Goal: Task Accomplishment & Management: Manage account settings

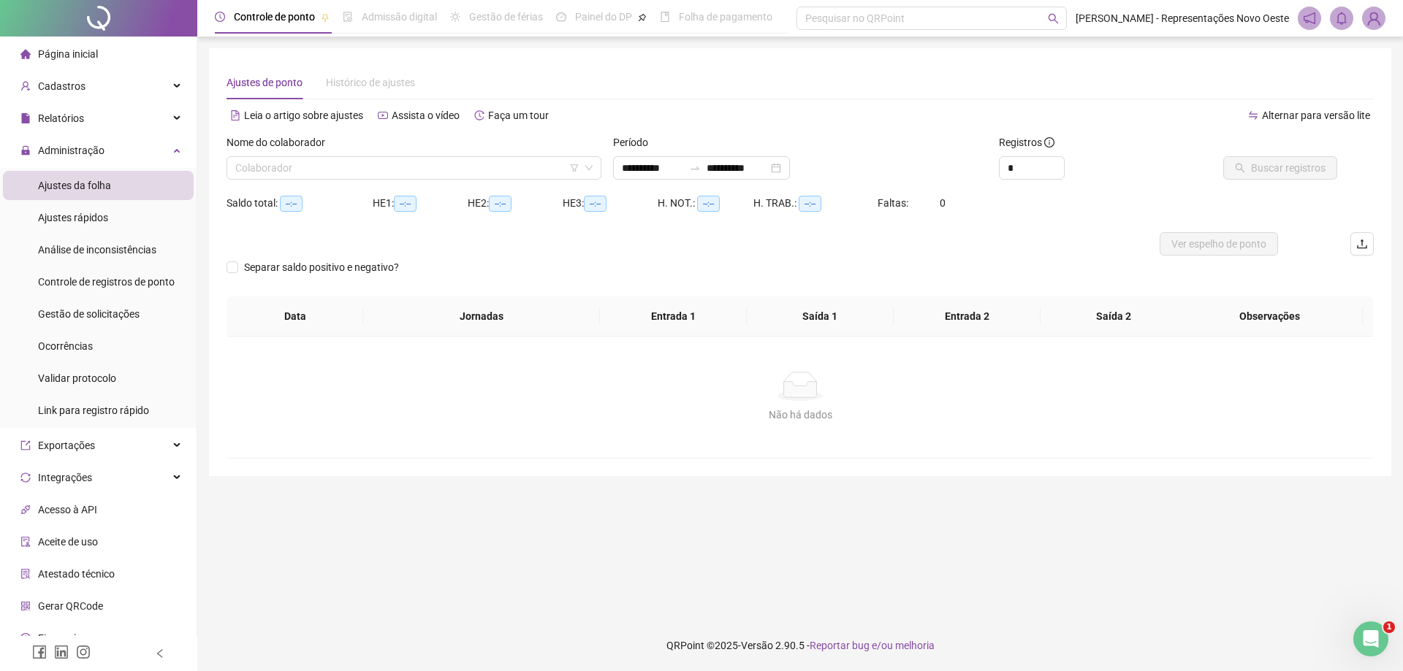
click at [77, 51] on span "Página inicial" at bounding box center [68, 54] width 60 height 12
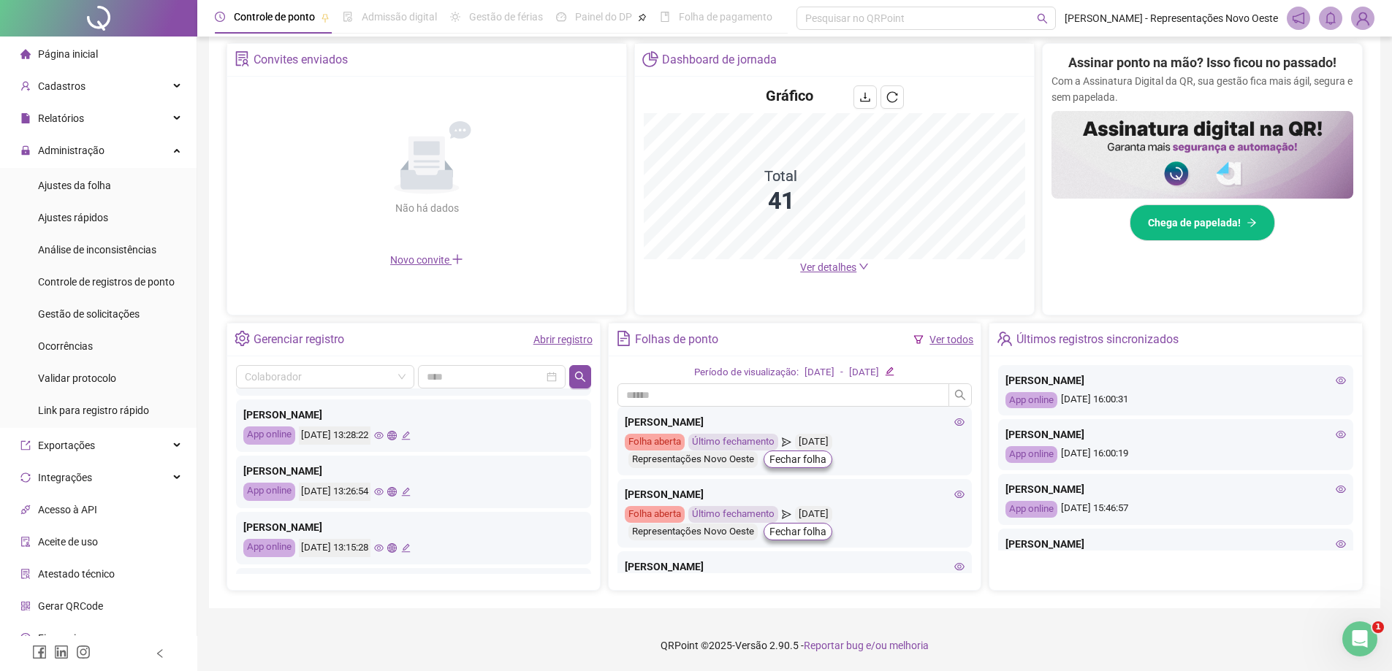
scroll to position [657, 0]
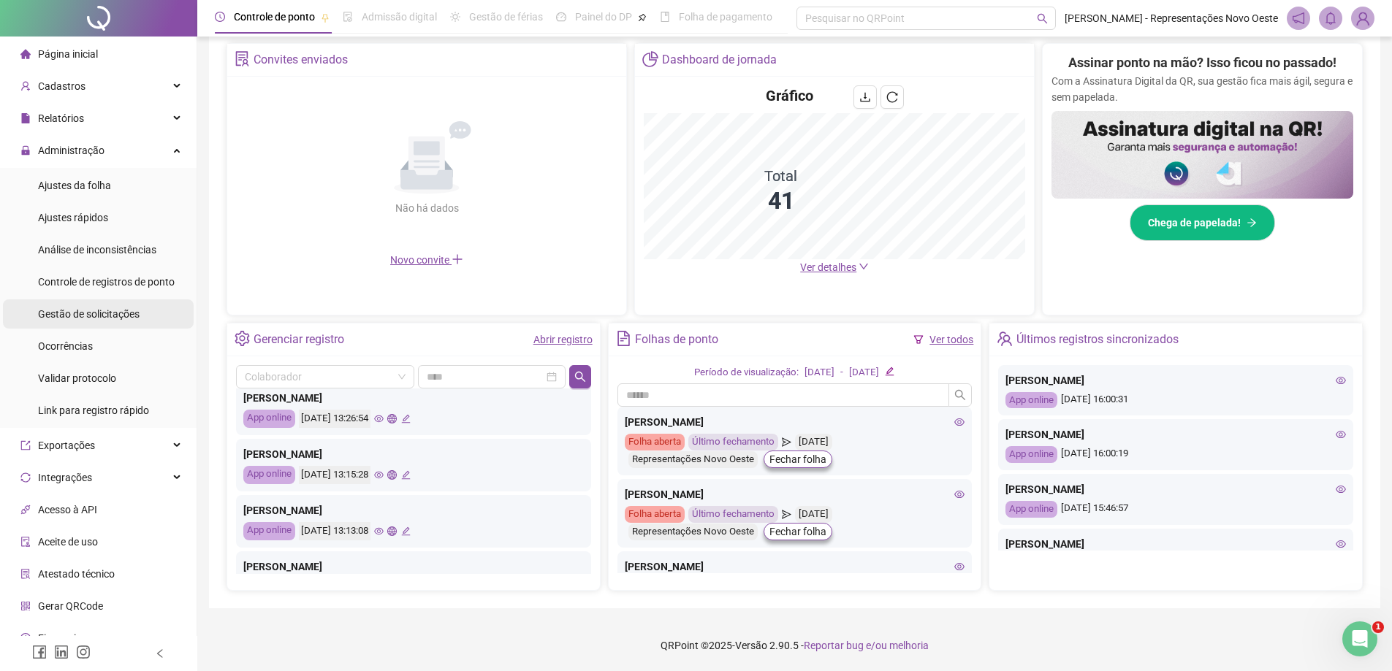
click at [122, 310] on span "Gestão de solicitações" at bounding box center [89, 314] width 102 height 12
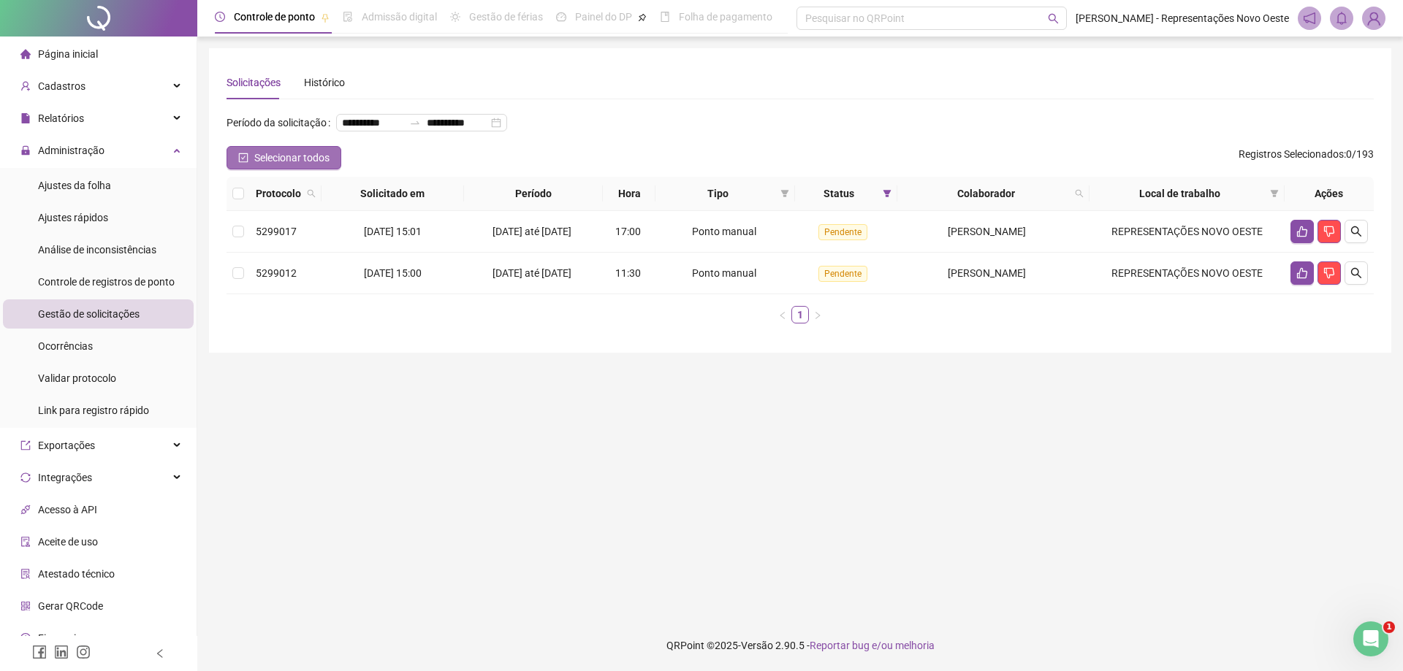
click at [298, 166] on span "Selecionar todos" at bounding box center [291, 158] width 75 height 16
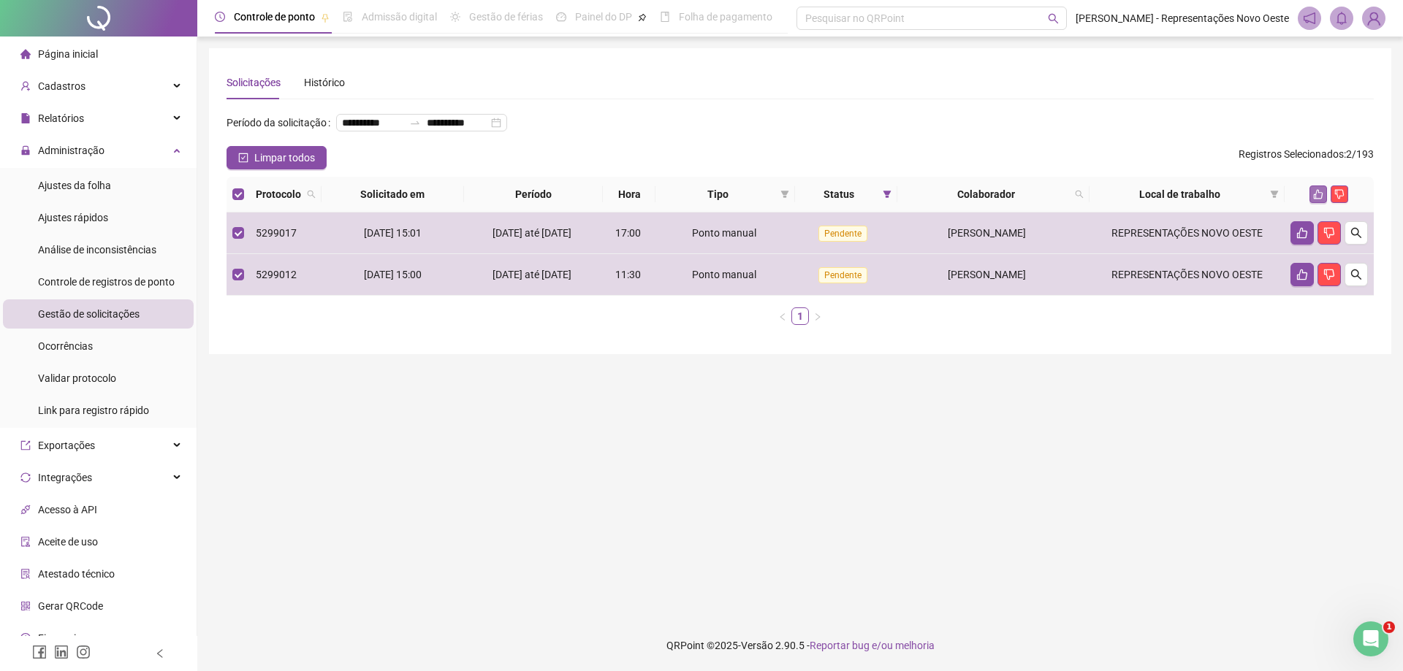
click at [1311, 203] on button "button" at bounding box center [1318, 195] width 18 height 18
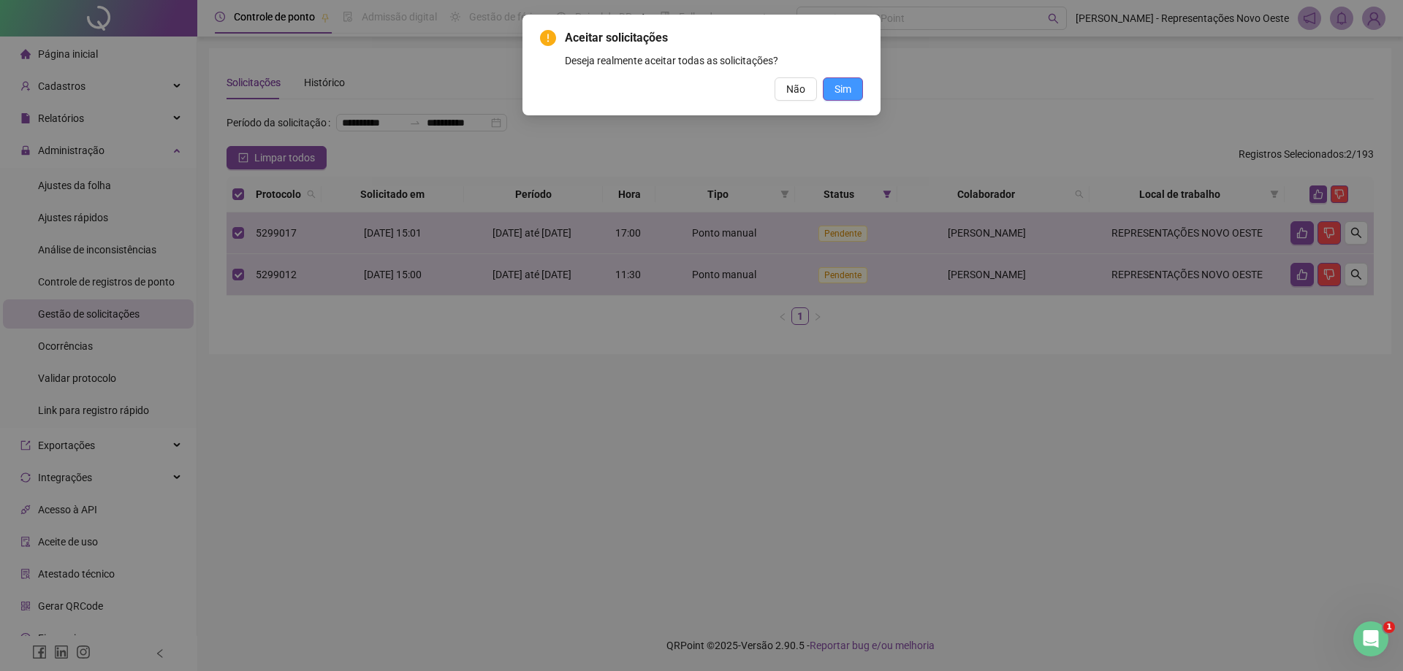
click at [852, 82] on button "Sim" at bounding box center [843, 88] width 40 height 23
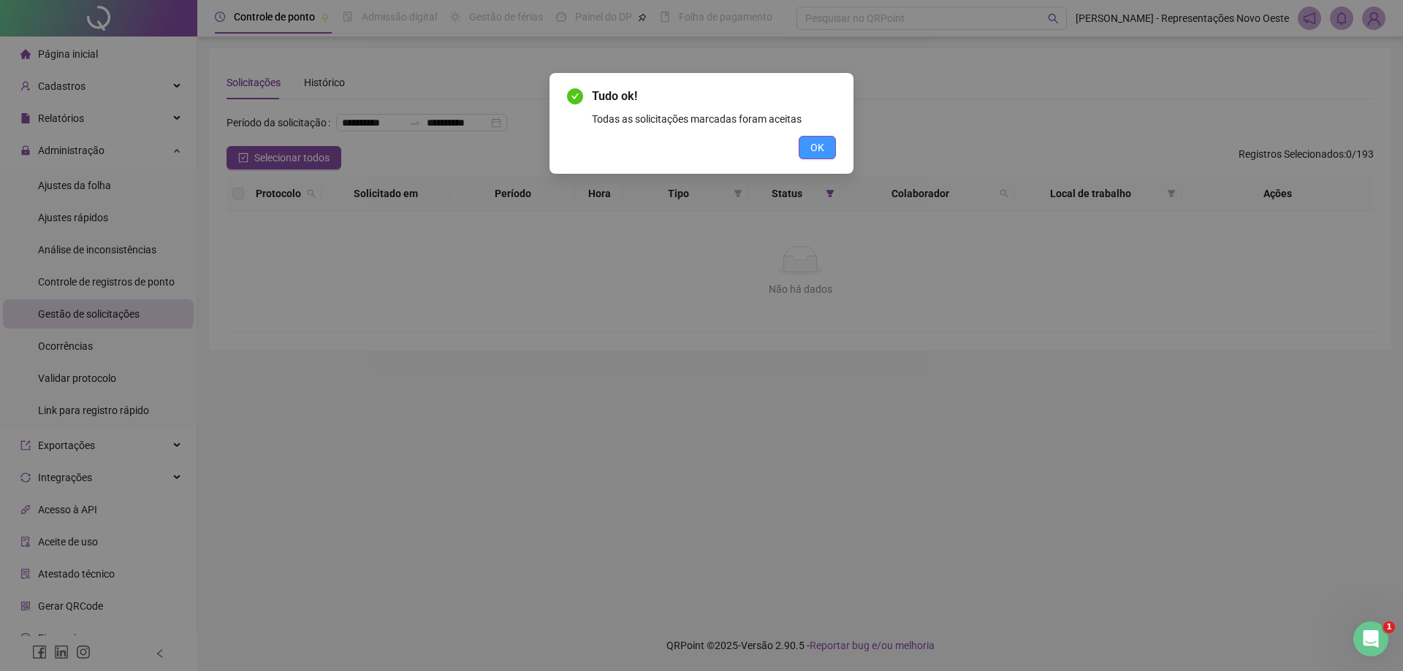
click at [822, 145] on span "OK" at bounding box center [817, 148] width 14 height 16
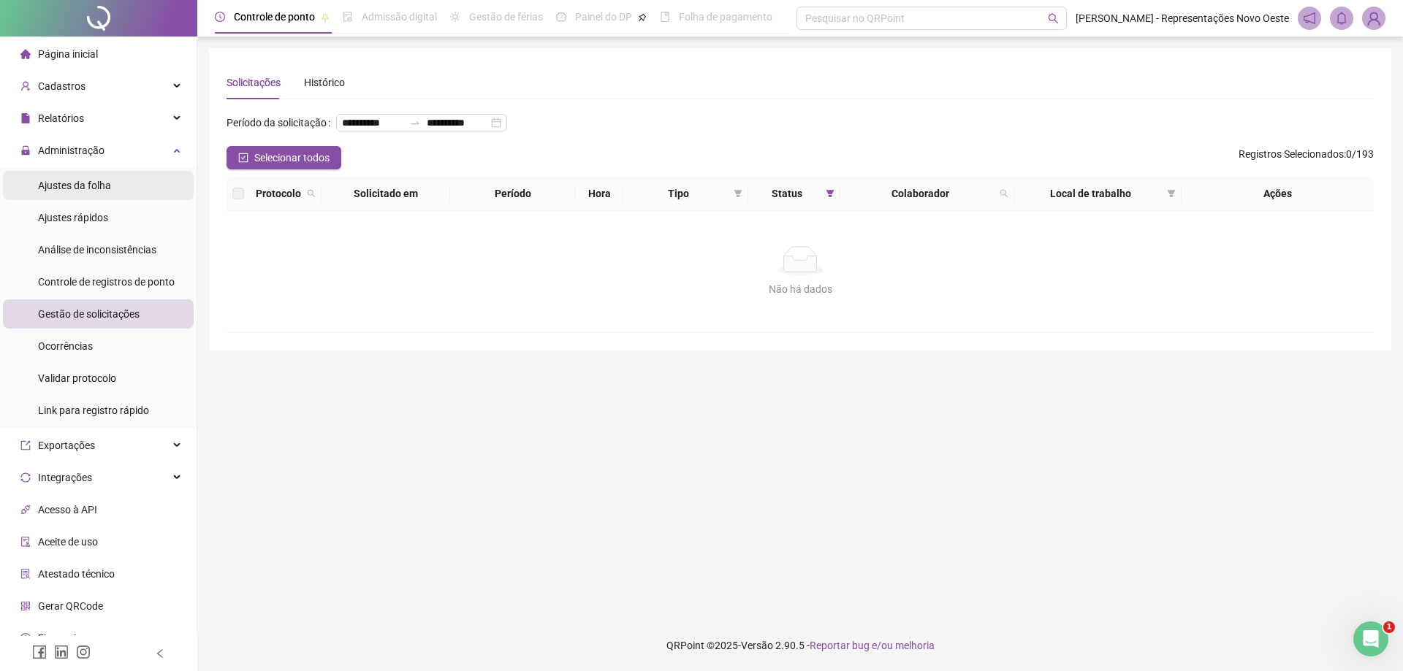
click at [104, 177] on div "Ajustes da folha" at bounding box center [74, 185] width 73 height 29
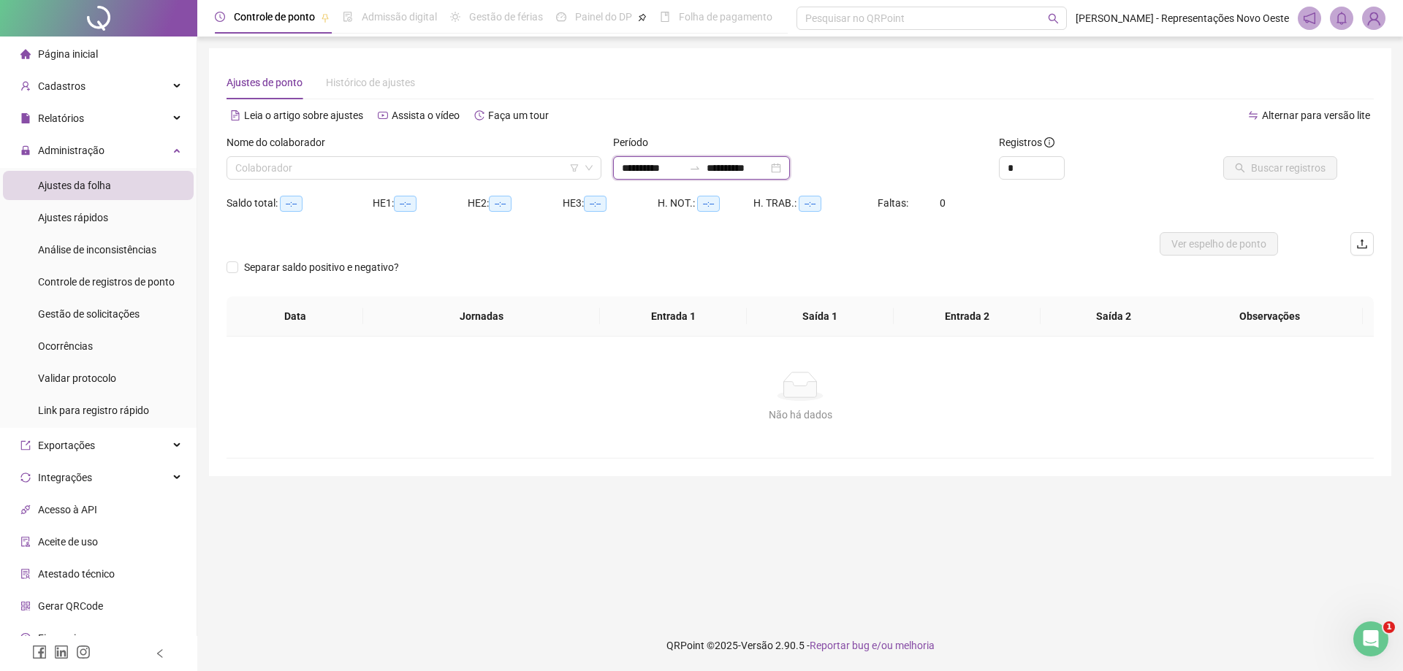
click at [757, 167] on input "**********" at bounding box center [736, 168] width 61 height 16
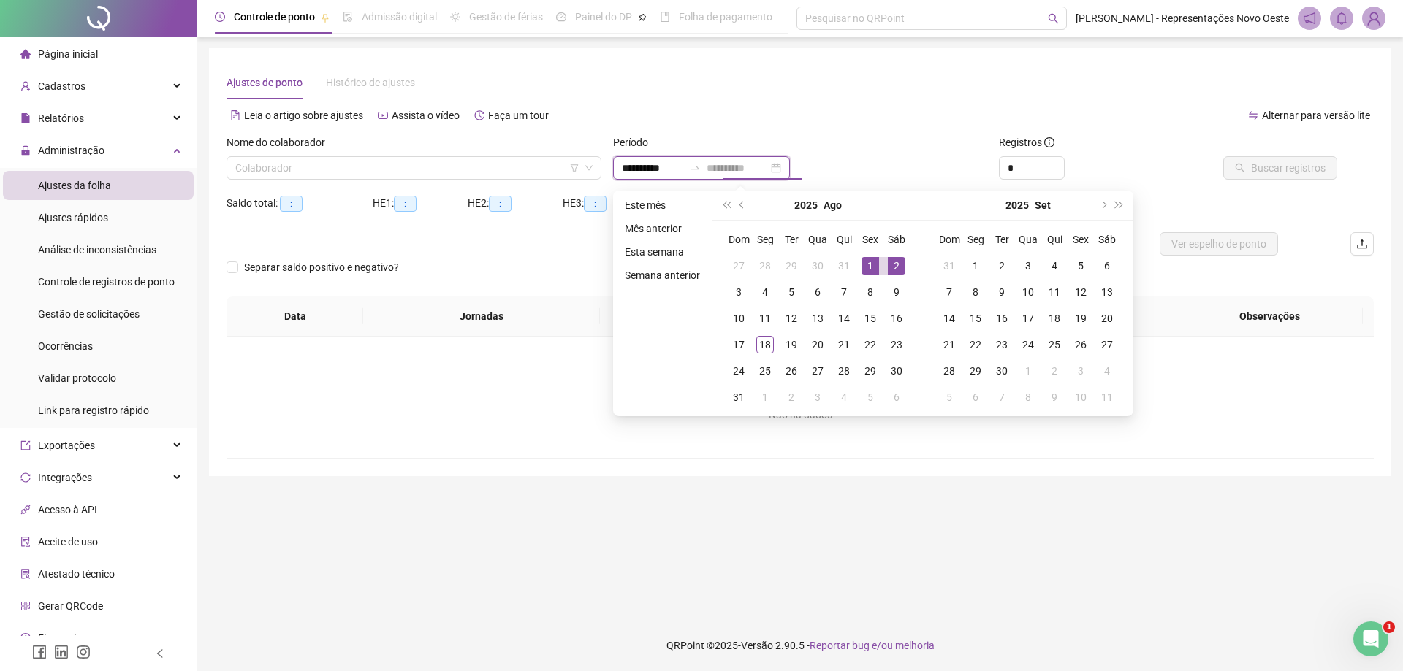
type input "**********"
click at [871, 267] on div "1" at bounding box center [870, 266] width 18 height 18
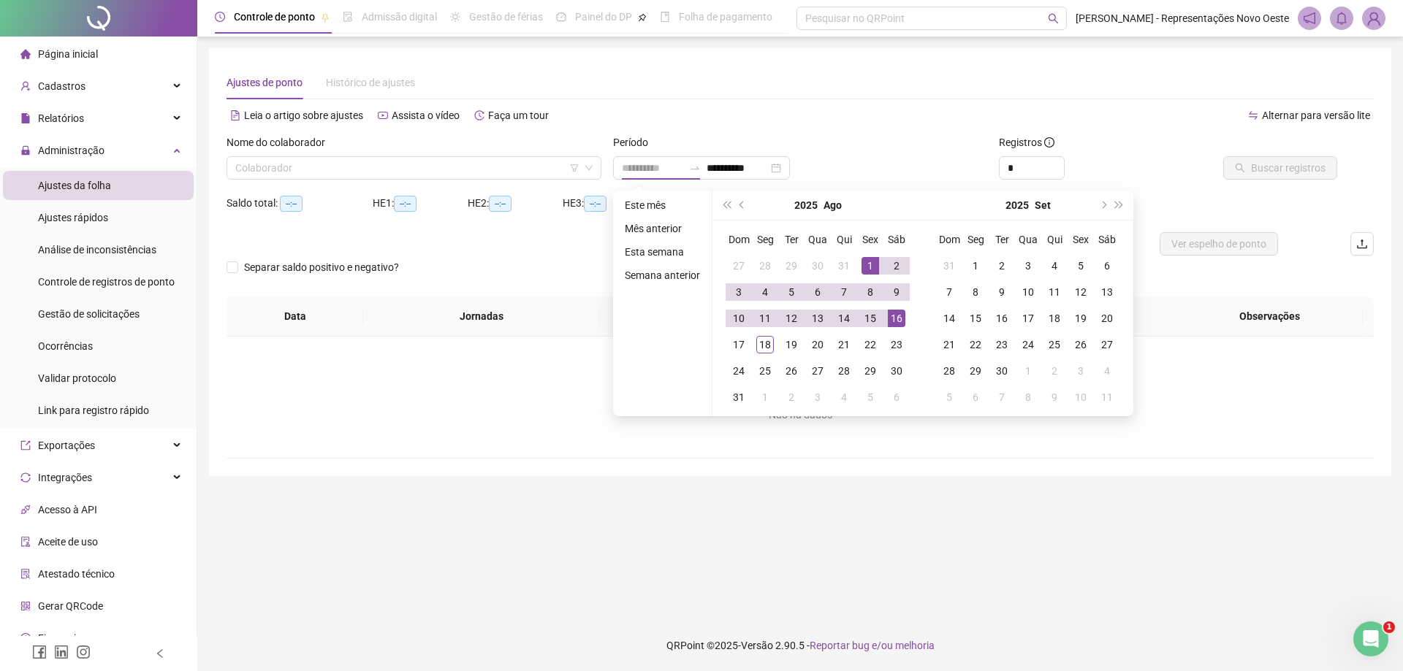
click at [898, 314] on div "16" at bounding box center [897, 319] width 18 height 18
type input "**********"
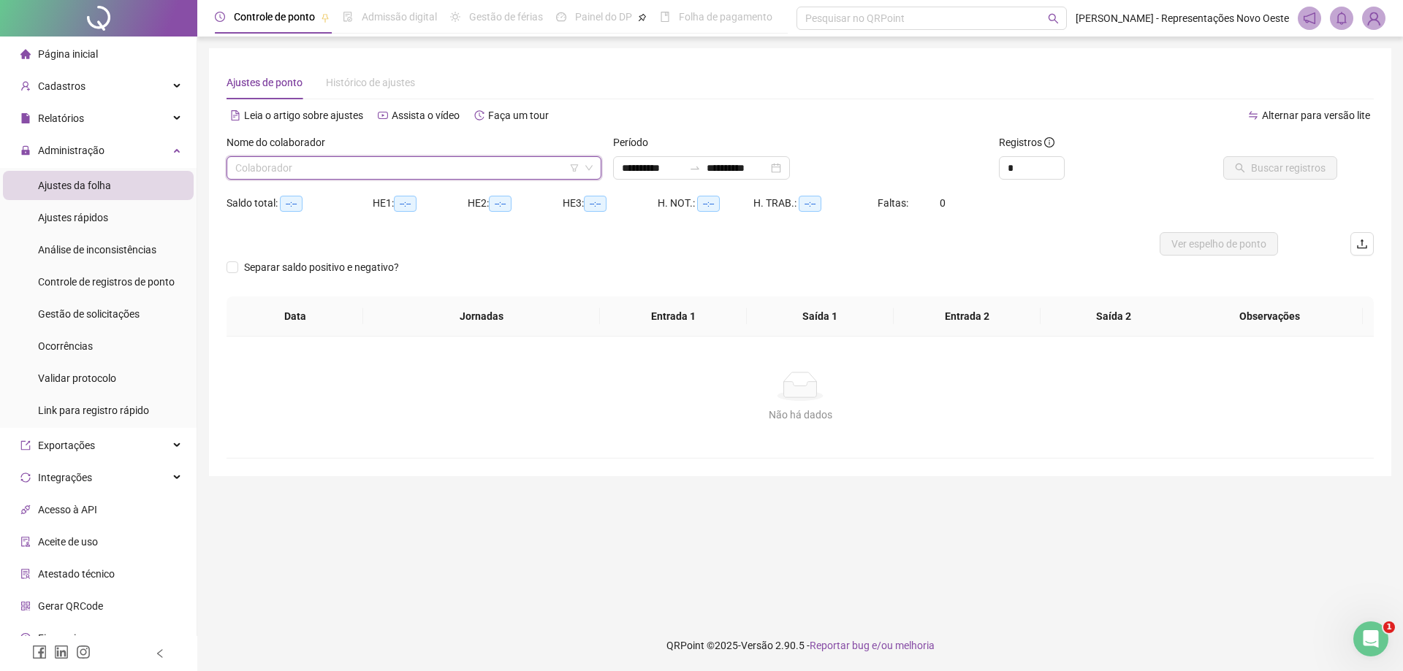
click at [524, 163] on input "search" at bounding box center [407, 168] width 344 height 22
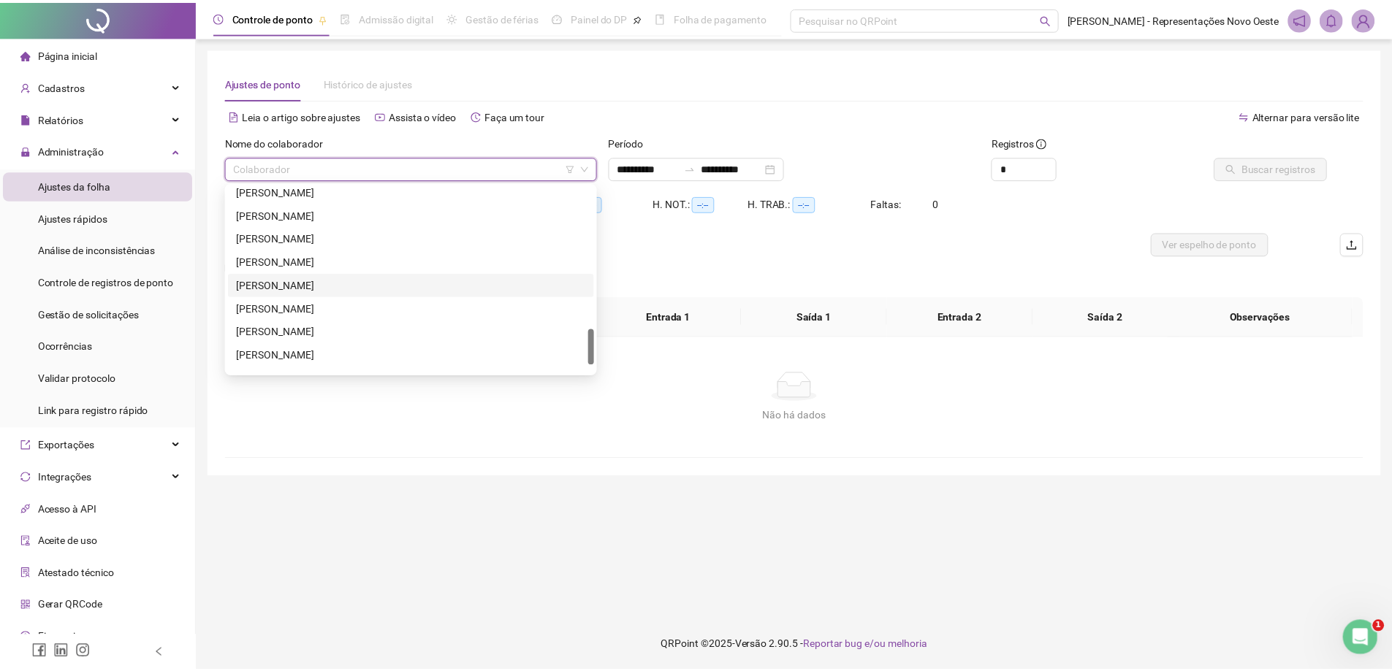
scroll to position [771, 0]
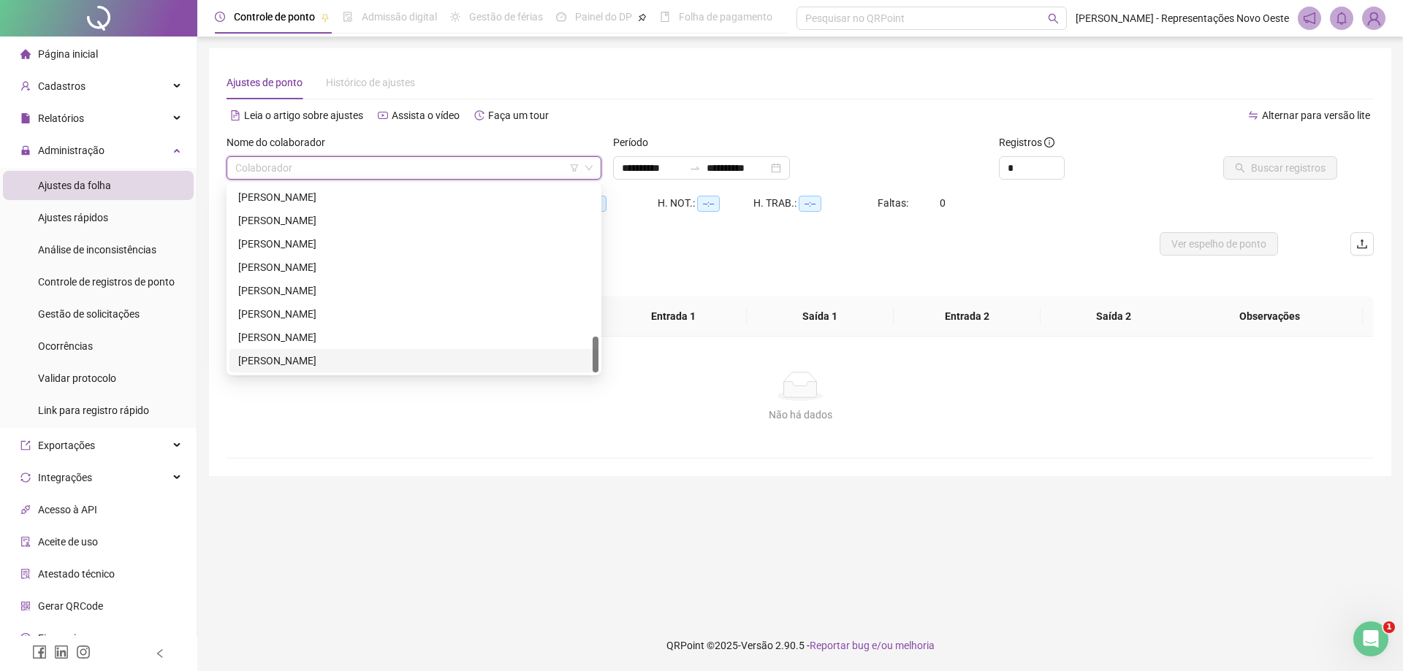
click at [302, 356] on div "[PERSON_NAME]" at bounding box center [413, 361] width 351 height 16
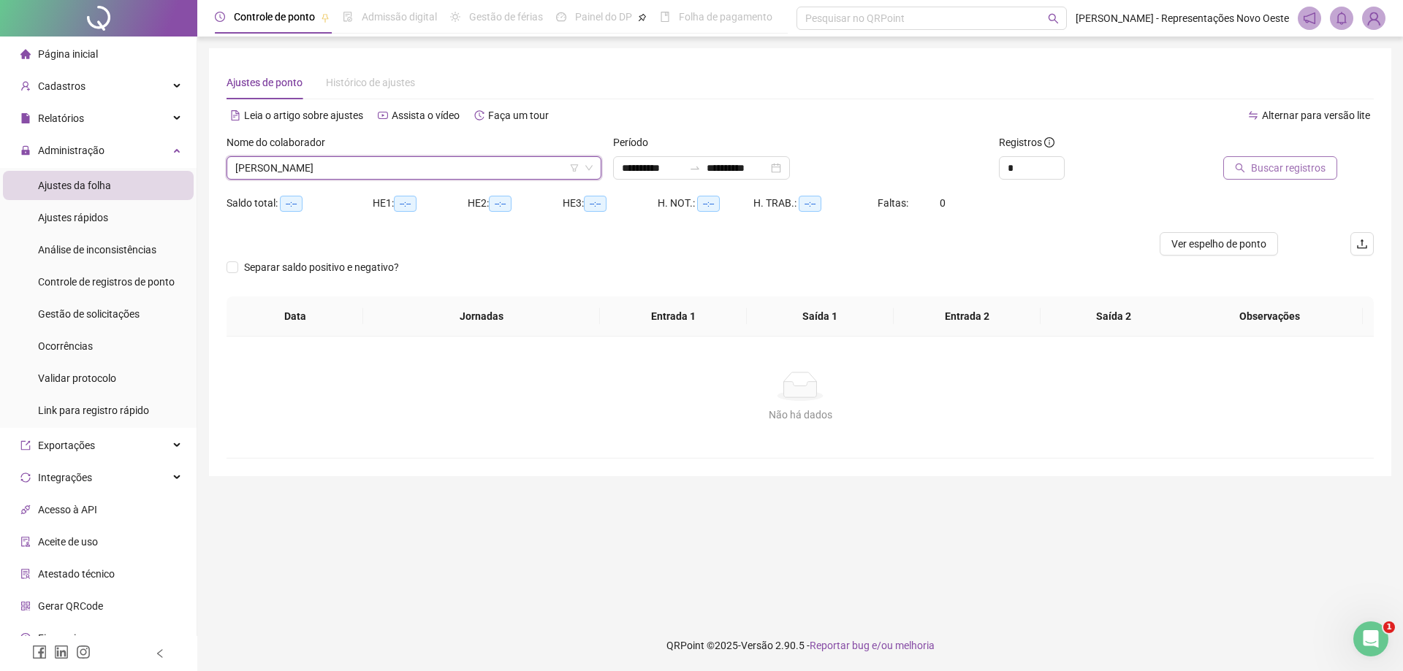
click at [1291, 174] on span "Buscar registros" at bounding box center [1288, 168] width 75 height 16
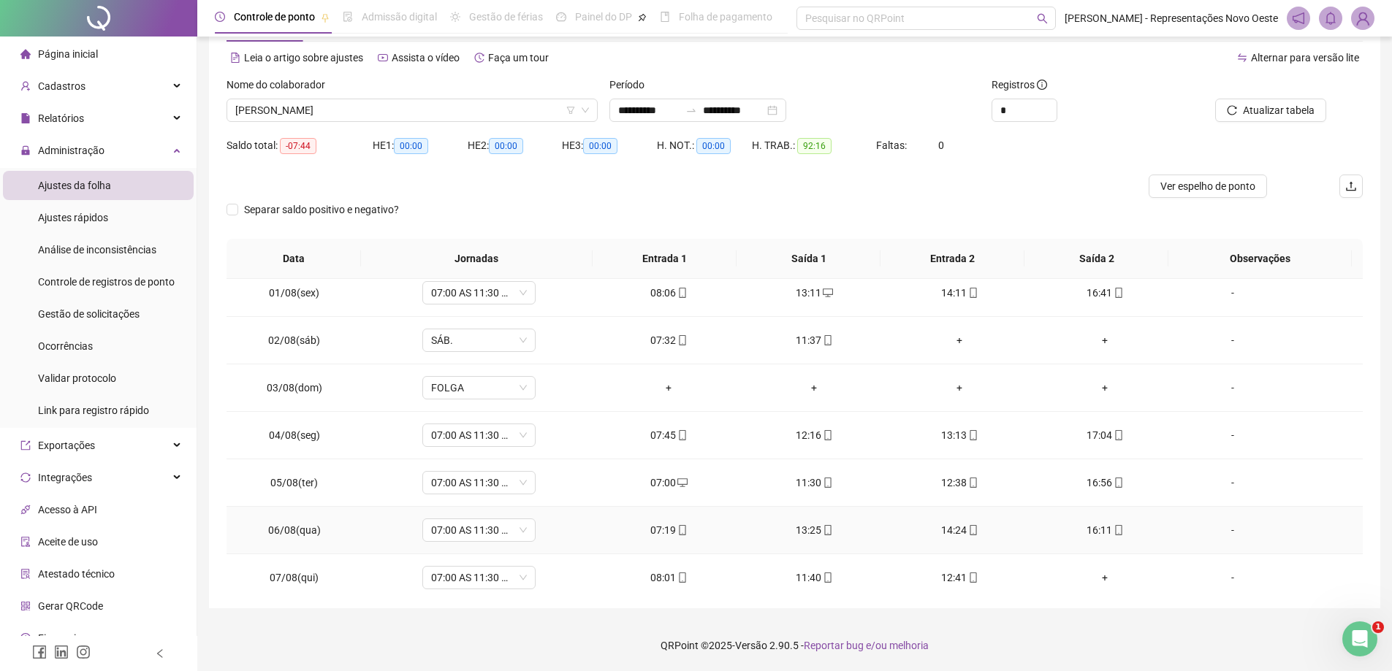
scroll to position [0, 0]
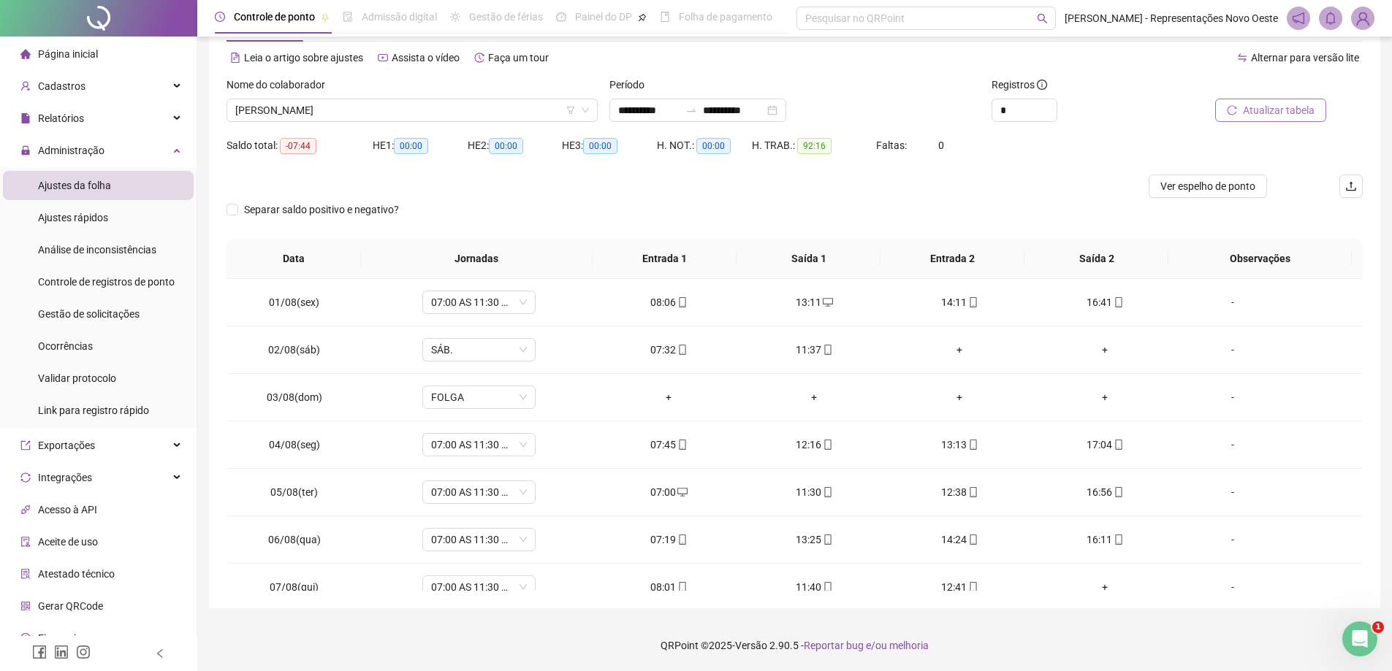
click at [1245, 107] on span "Atualizar tabela" at bounding box center [1279, 110] width 72 height 16
click at [1207, 202] on div "Separar saldo positivo e negativo?" at bounding box center [794, 218] width 1136 height 41
click at [1211, 189] on span "Ver espelho de ponto" at bounding box center [1207, 186] width 95 height 16
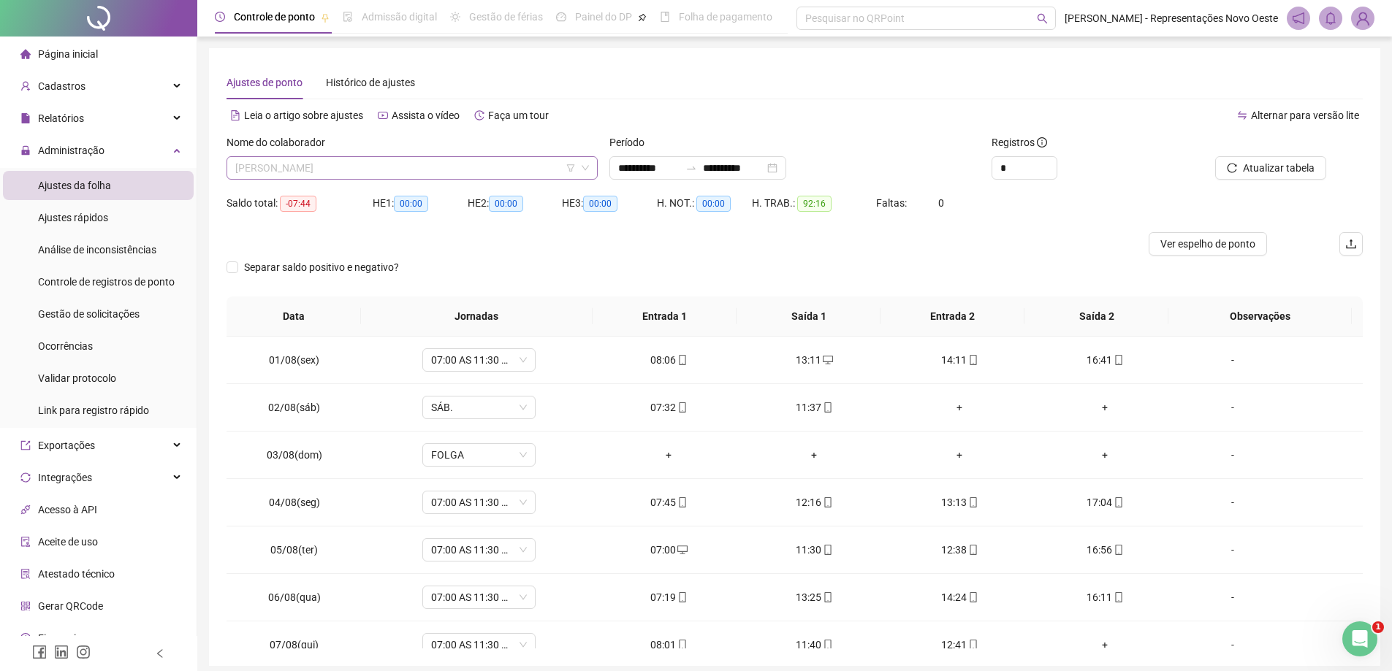
click at [546, 172] on span "[PERSON_NAME]" at bounding box center [412, 168] width 354 height 22
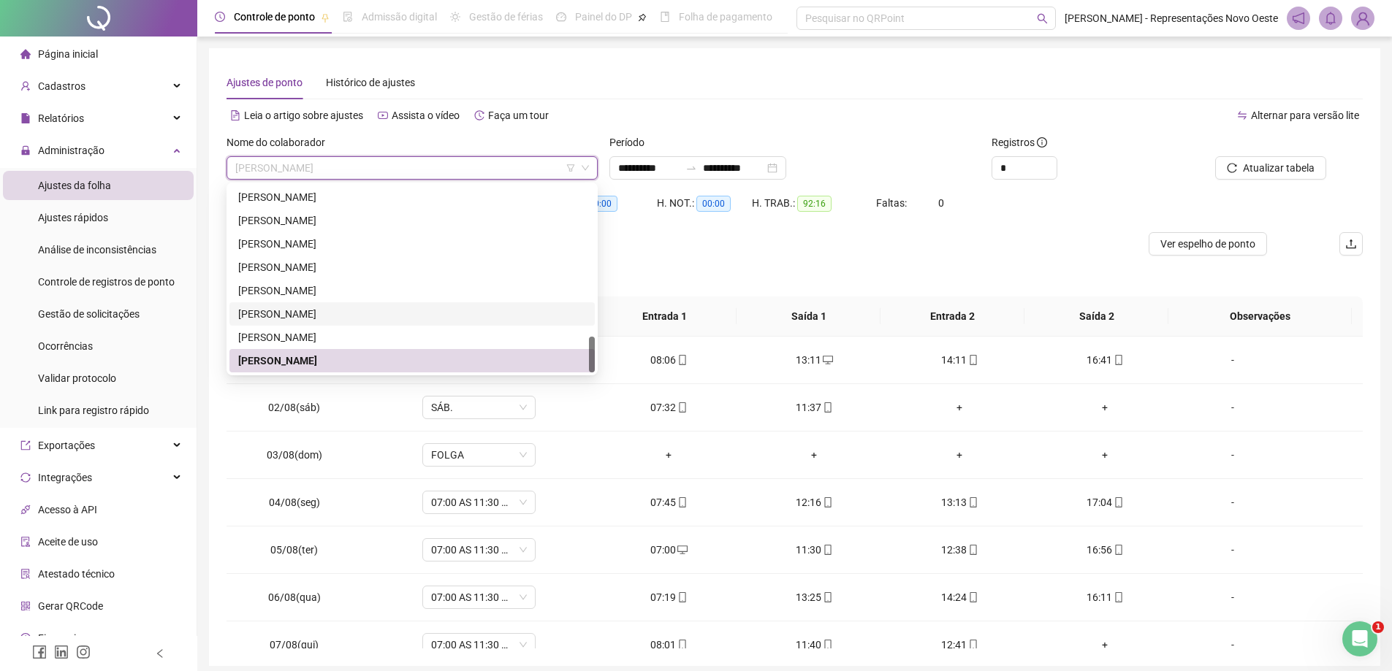
click at [311, 317] on div "[PERSON_NAME]" at bounding box center [412, 314] width 348 height 16
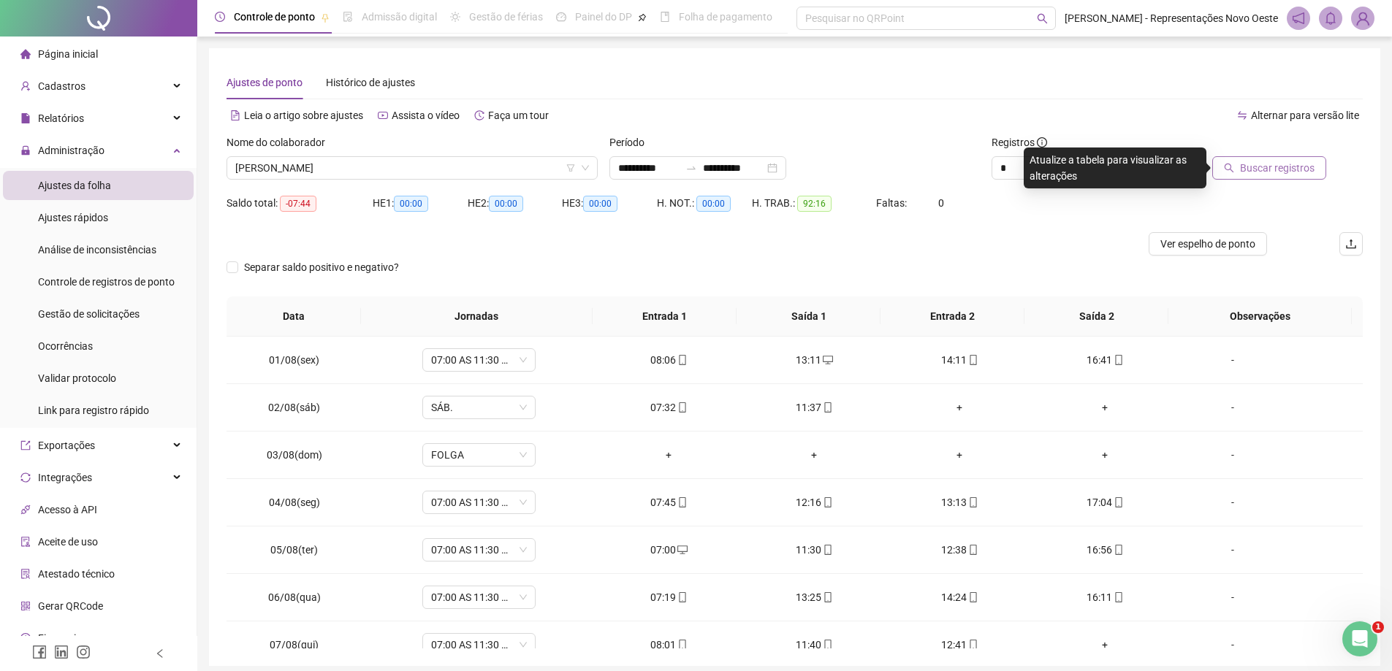
click at [1306, 167] on span "Buscar registros" at bounding box center [1277, 168] width 75 height 16
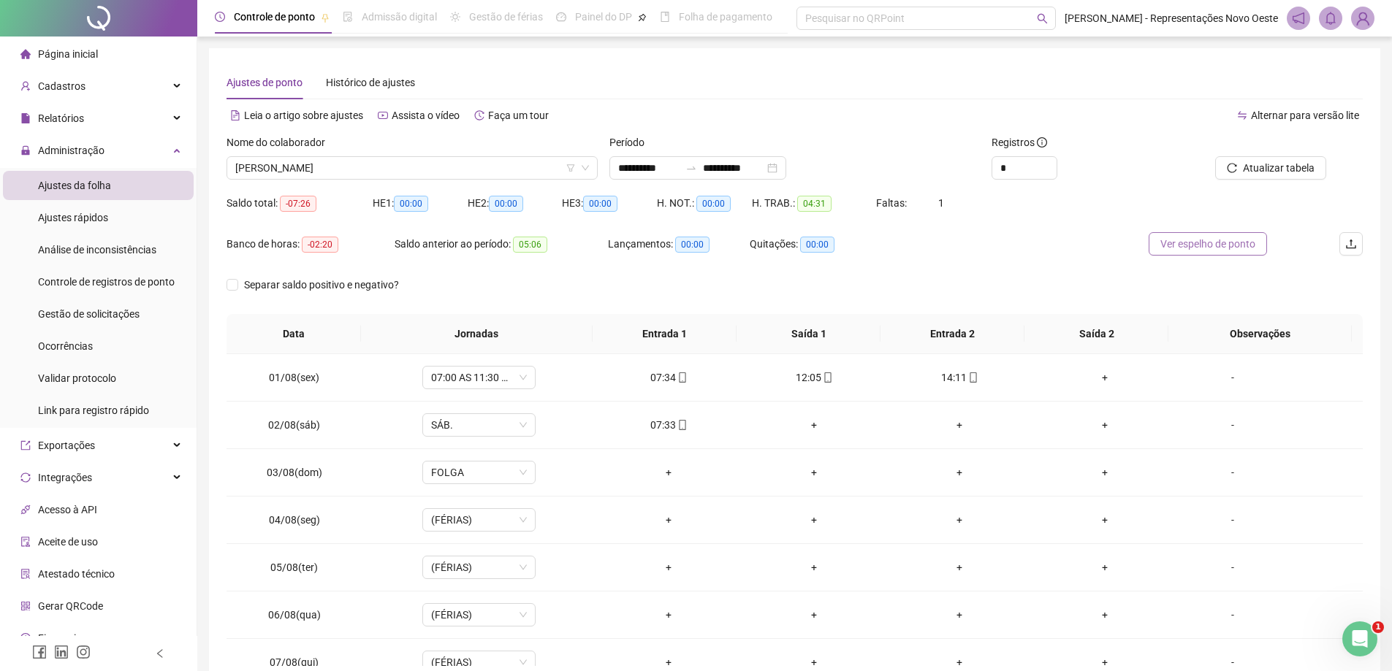
click at [1203, 243] on span "Ver espelho de ponto" at bounding box center [1207, 244] width 95 height 16
click at [531, 160] on span "[PERSON_NAME]" at bounding box center [412, 168] width 354 height 22
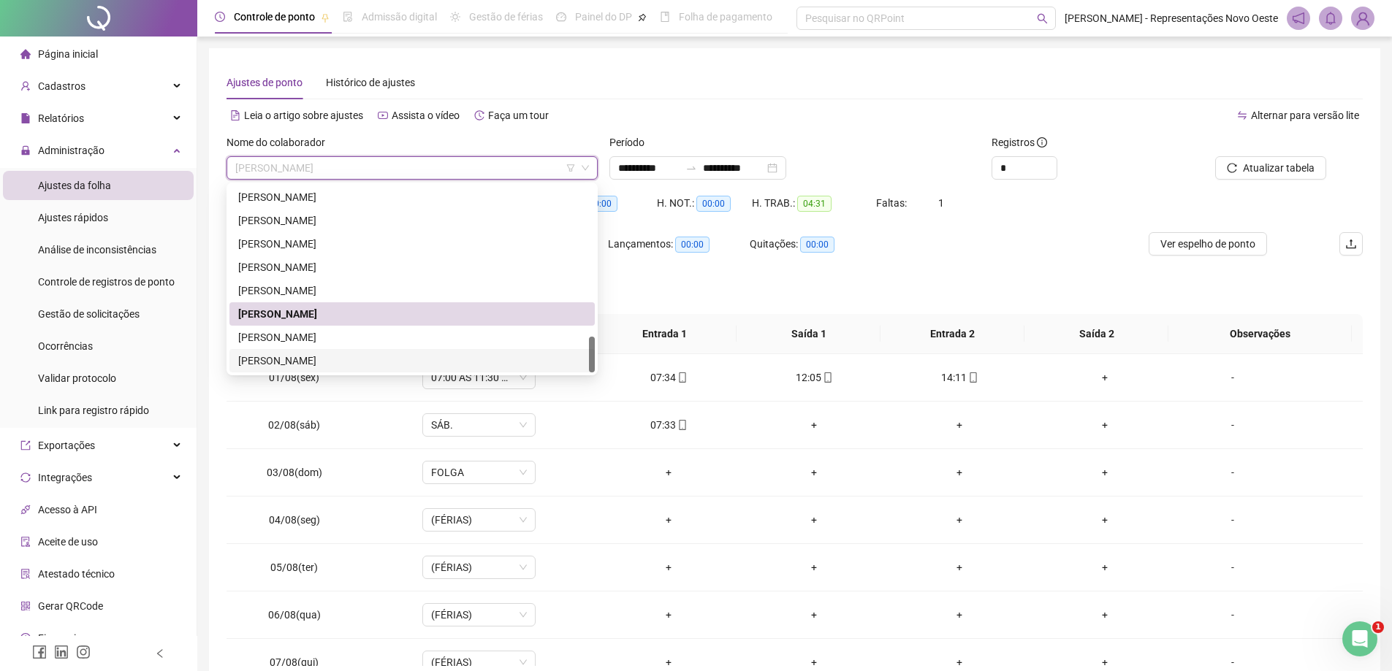
click at [304, 356] on div "[PERSON_NAME]" at bounding box center [412, 361] width 348 height 16
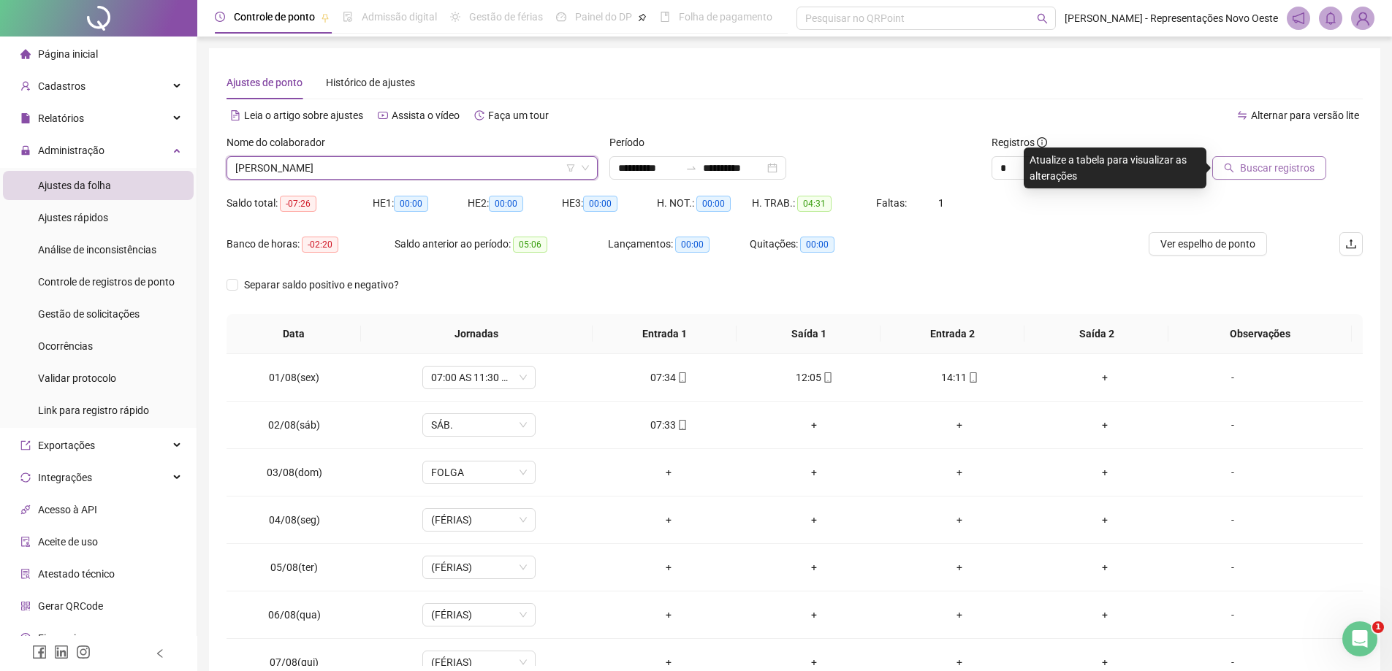
click at [1245, 179] on button "Buscar registros" at bounding box center [1269, 167] width 114 height 23
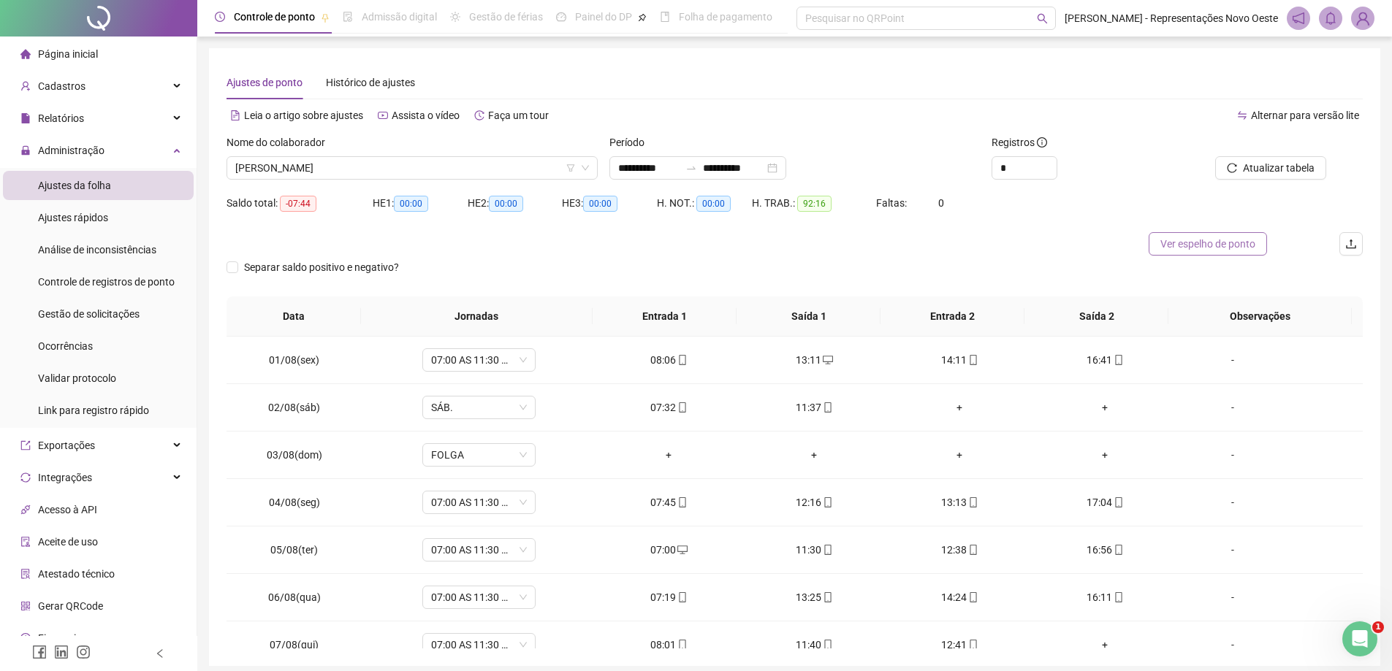
click at [1217, 247] on span "Ver espelho de ponto" at bounding box center [1207, 244] width 95 height 16
click at [697, 167] on icon "swap-right" at bounding box center [691, 168] width 12 height 12
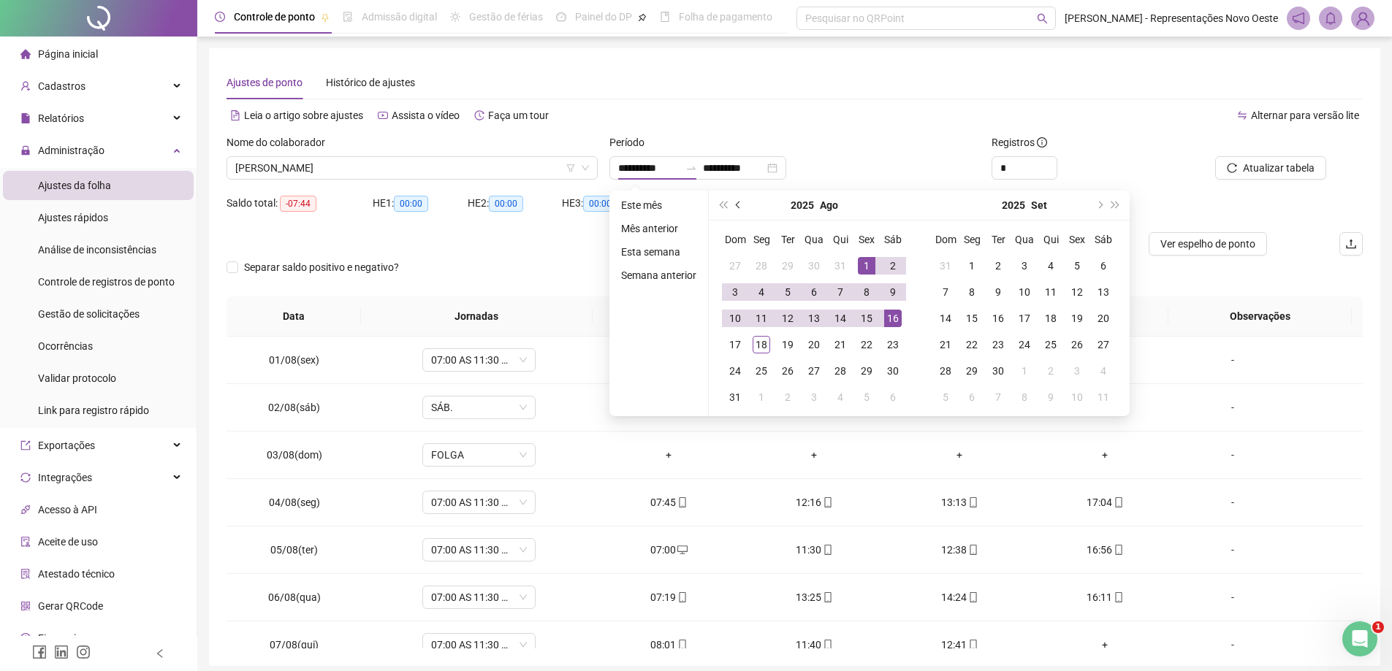
click at [741, 204] on button "prev-year" at bounding box center [738, 205] width 16 height 29
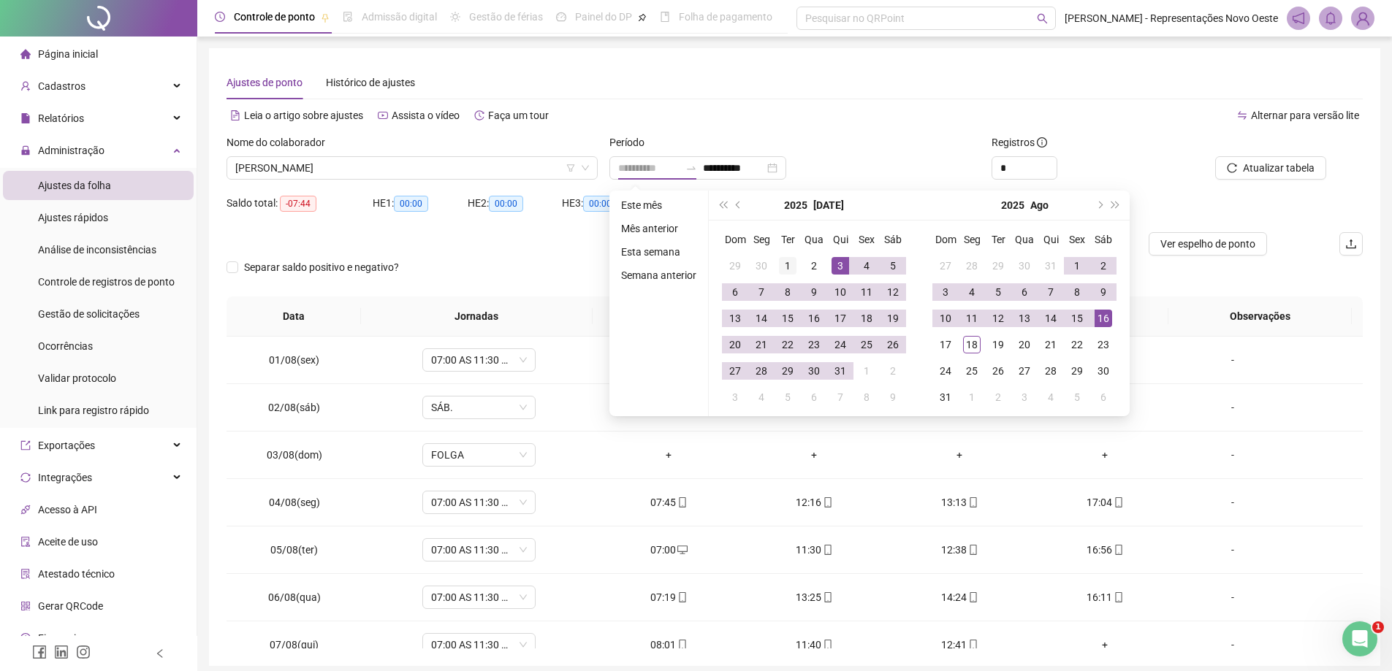
type input "**********"
click at [779, 264] on div "1" at bounding box center [788, 266] width 18 height 18
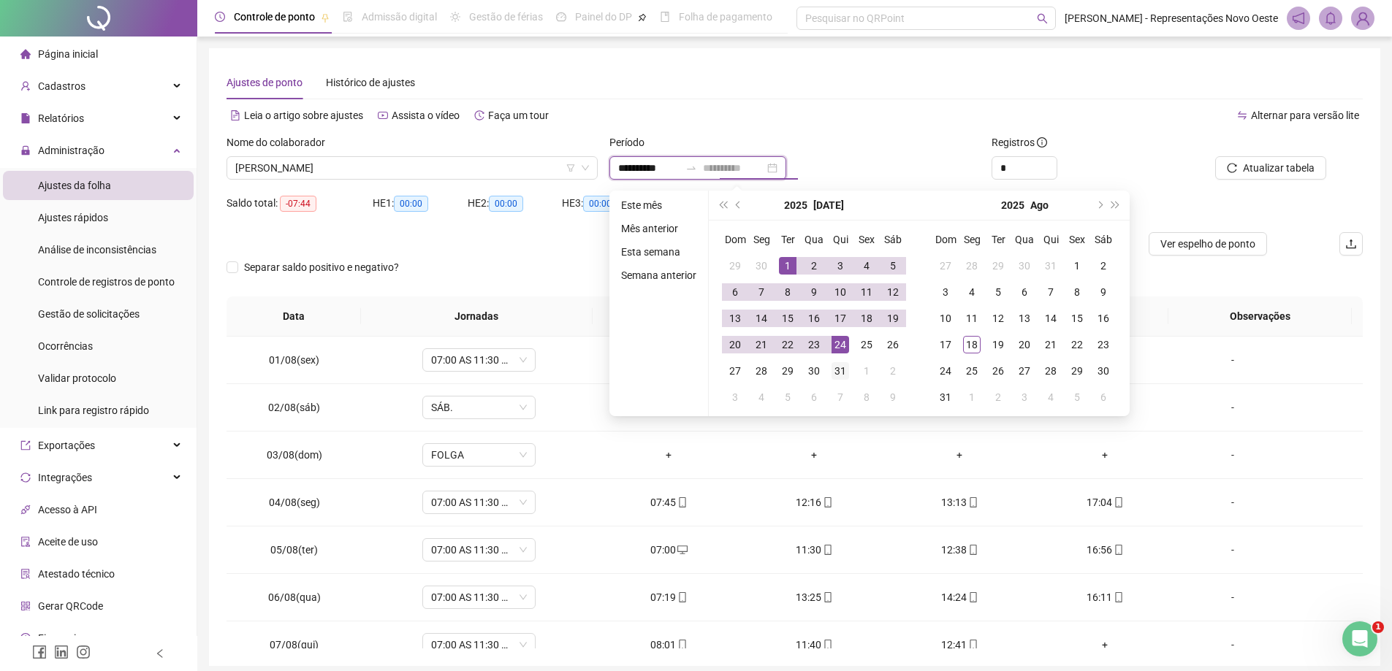
type input "**********"
click at [842, 367] on div "31" at bounding box center [840, 371] width 18 height 18
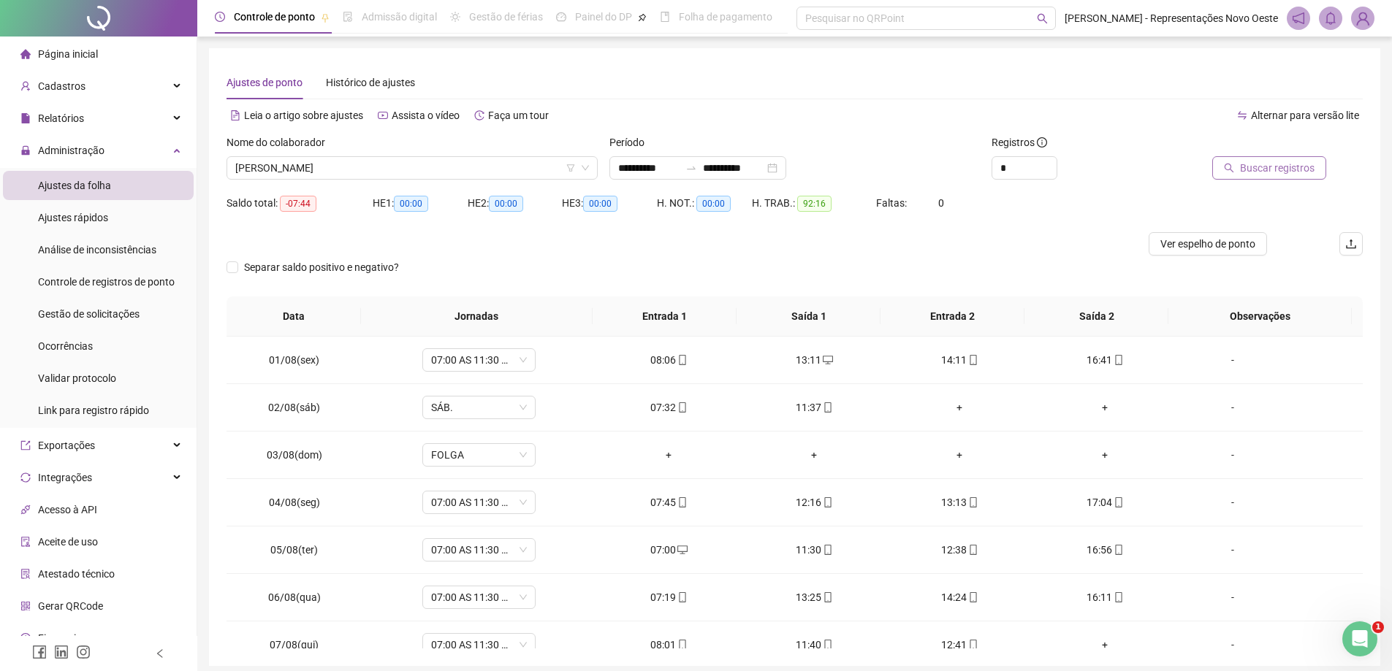
click at [1255, 169] on span "Buscar registros" at bounding box center [1277, 168] width 75 height 16
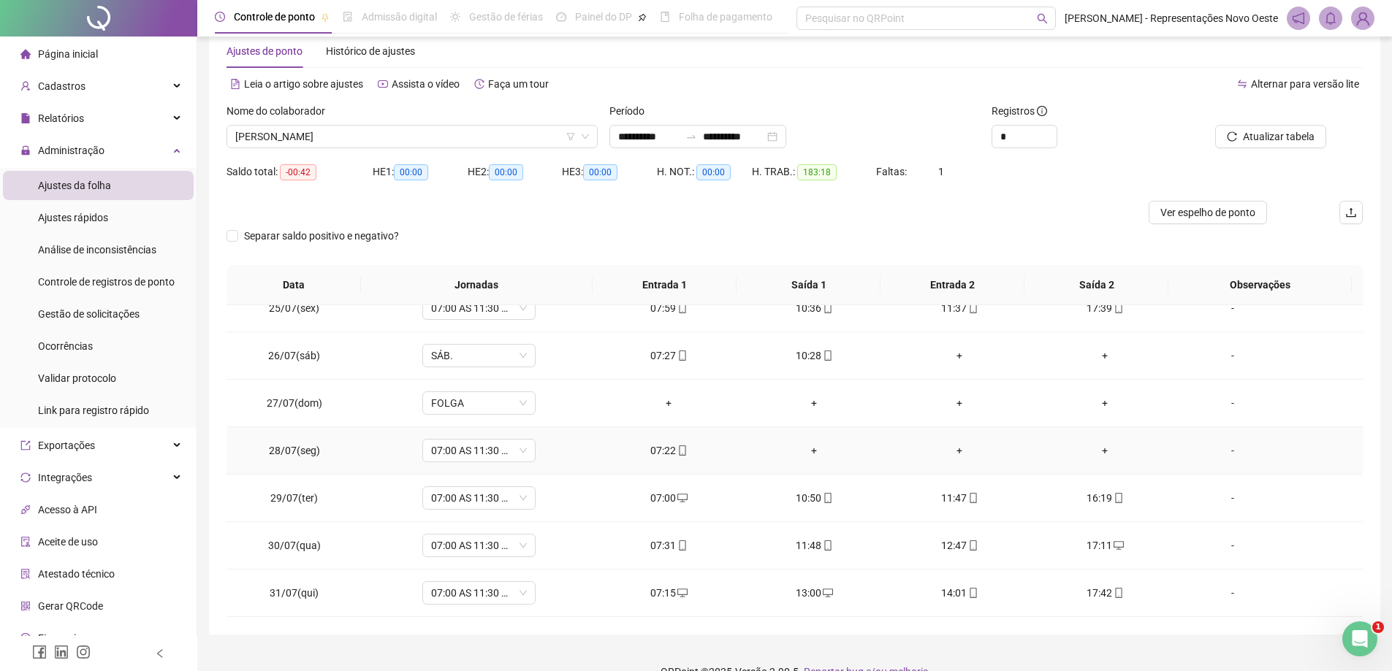
scroll to position [58, 0]
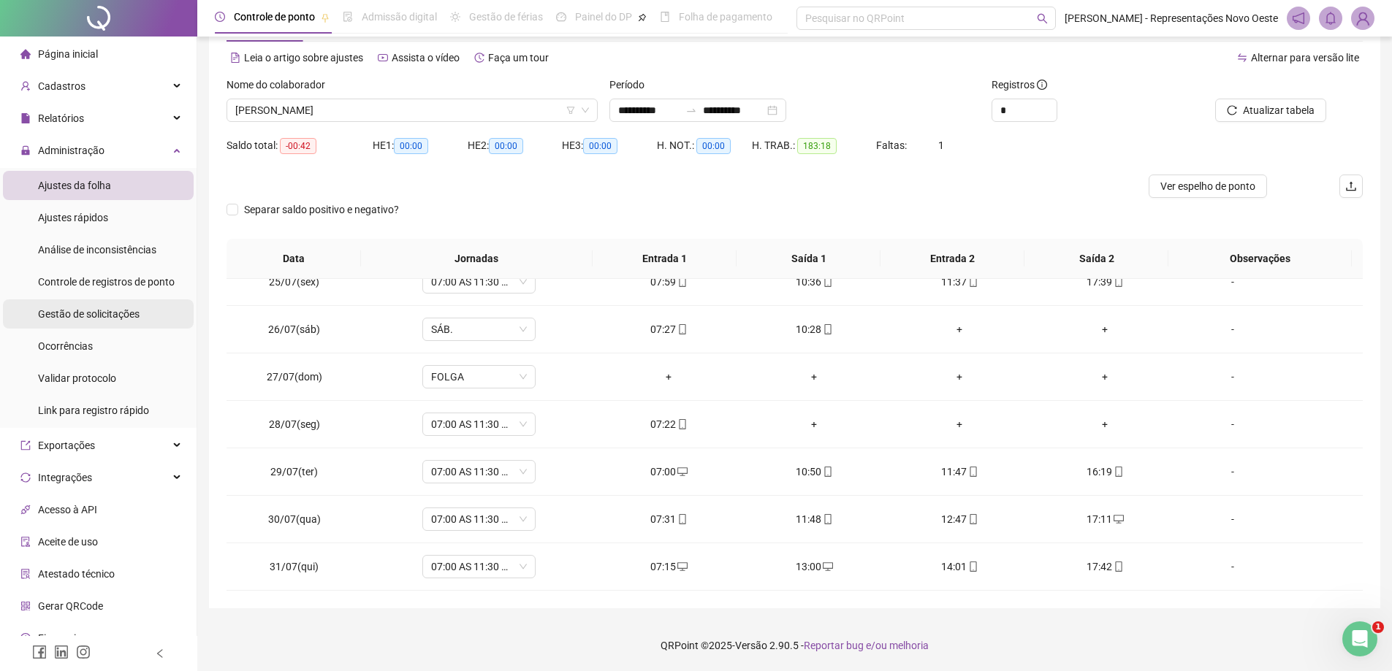
click at [100, 313] on span "Gestão de solicitações" at bounding box center [89, 314] width 102 height 12
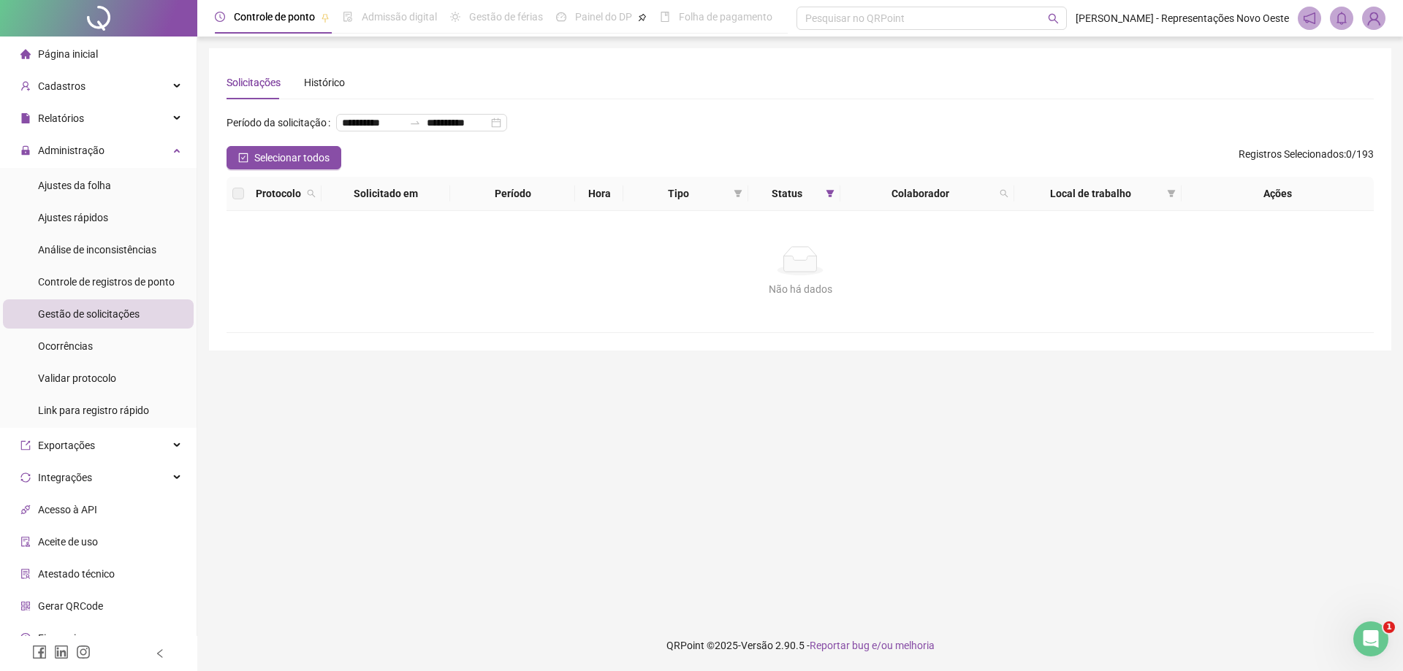
click at [81, 55] on span "Página inicial" at bounding box center [68, 54] width 60 height 12
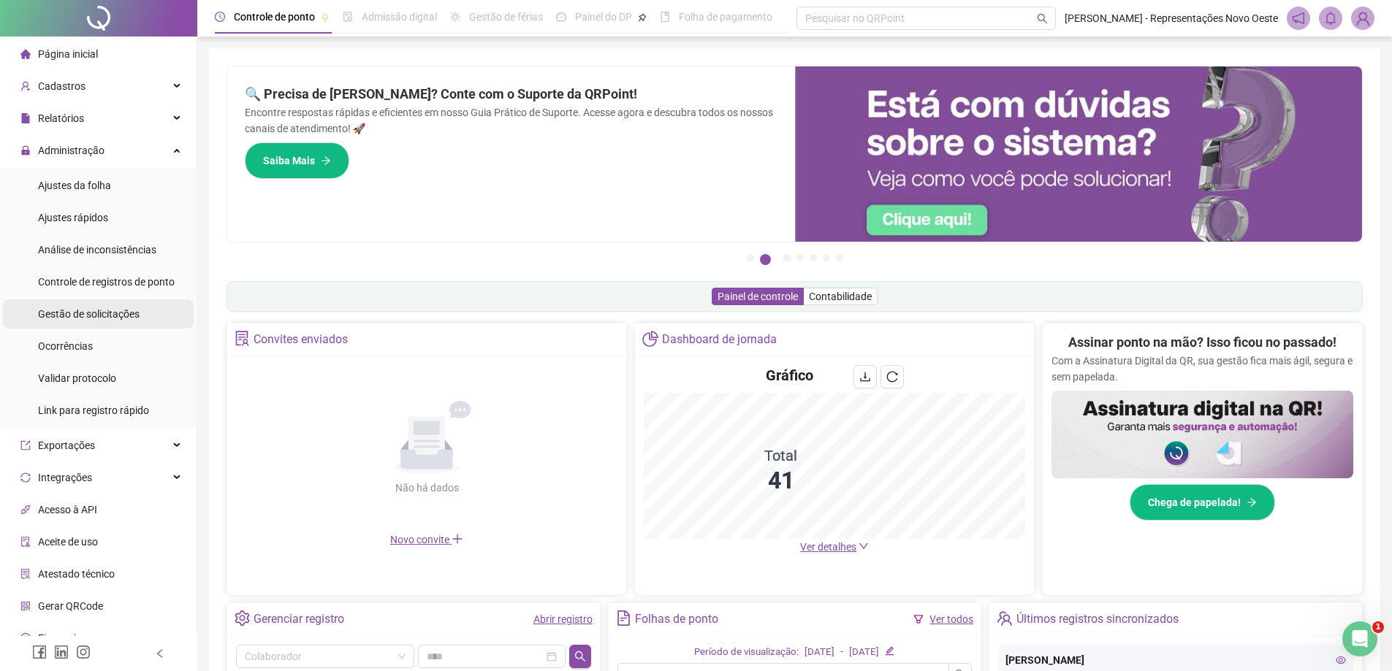
click at [123, 310] on span "Gestão de solicitações" at bounding box center [89, 314] width 102 height 12
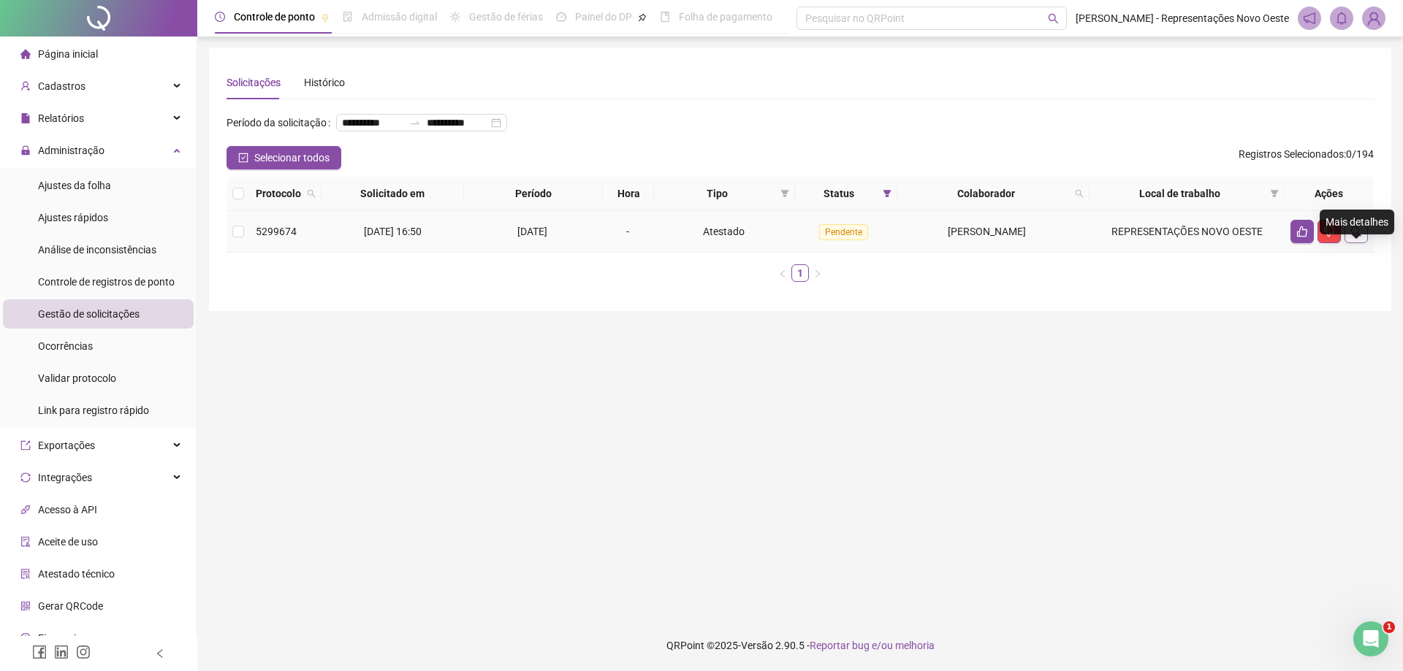
click at [1359, 243] on button "button" at bounding box center [1355, 231] width 23 height 23
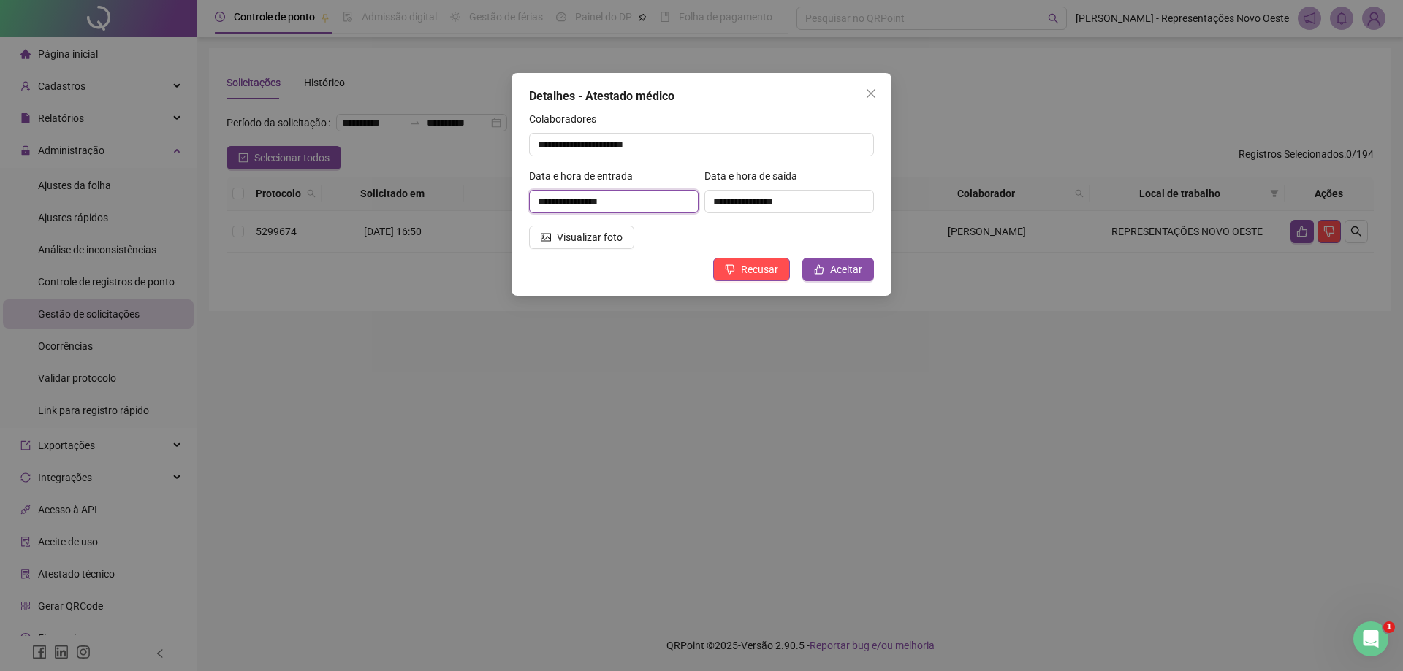
click at [601, 194] on input "**********" at bounding box center [613, 201] width 169 height 23
click at [621, 194] on input "**********" at bounding box center [613, 201] width 169 height 23
click at [641, 197] on input "**********" at bounding box center [613, 201] width 169 height 23
click at [871, 92] on icon "close" at bounding box center [870, 93] width 9 height 9
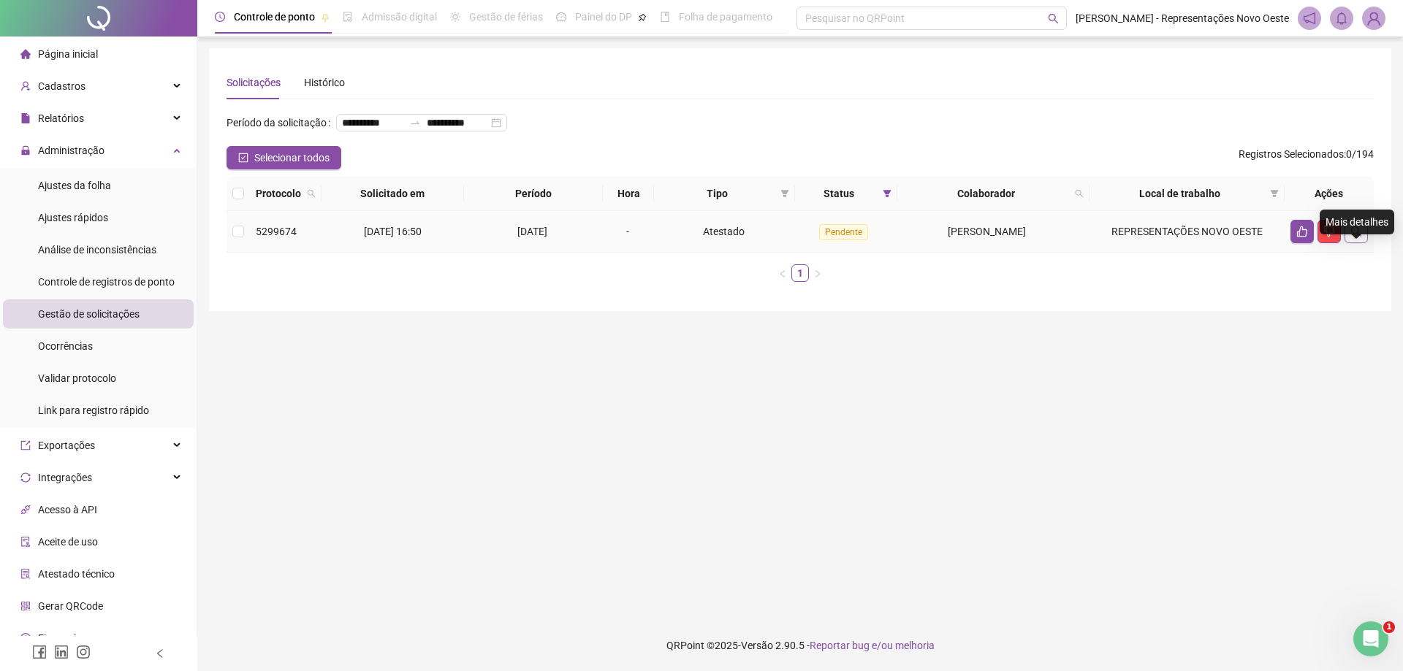
click at [1364, 243] on button "button" at bounding box center [1355, 231] width 23 height 23
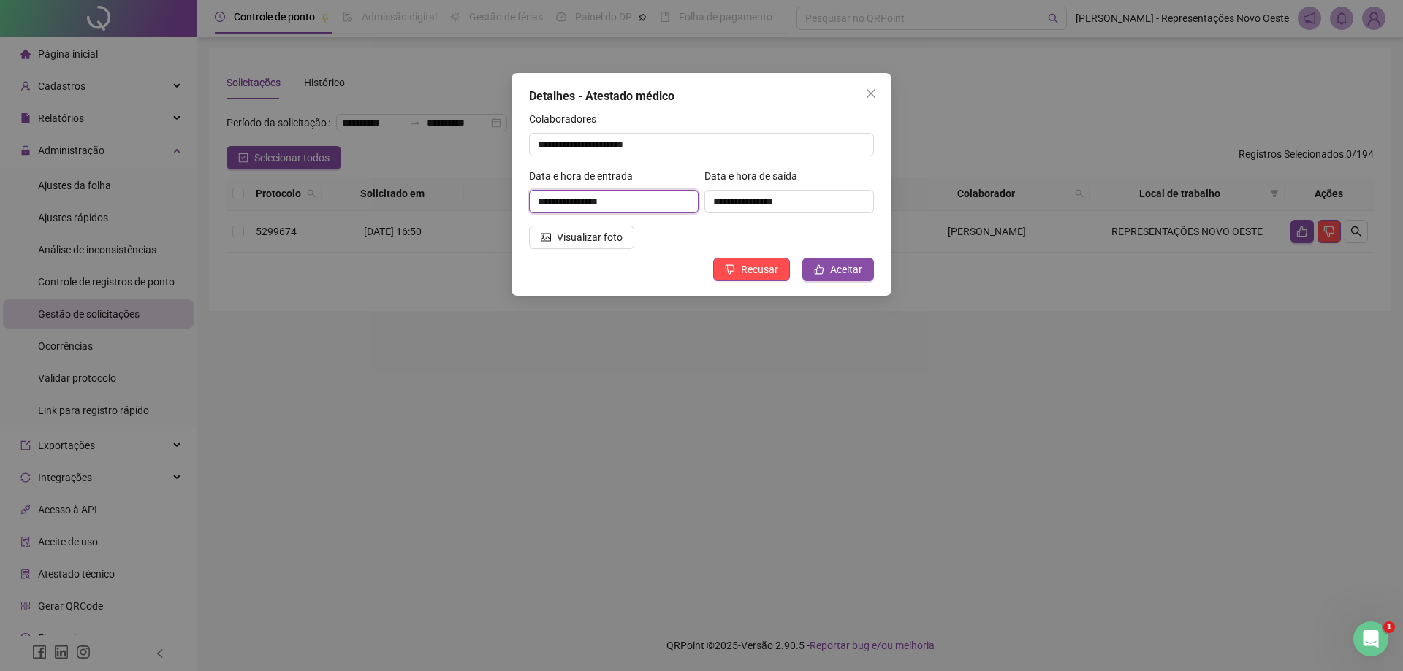
click at [618, 201] on input "**********" at bounding box center [613, 201] width 169 height 23
click at [596, 231] on span "Visualizar foto" at bounding box center [590, 237] width 66 height 16
click at [871, 85] on button "Close" at bounding box center [870, 93] width 23 height 23
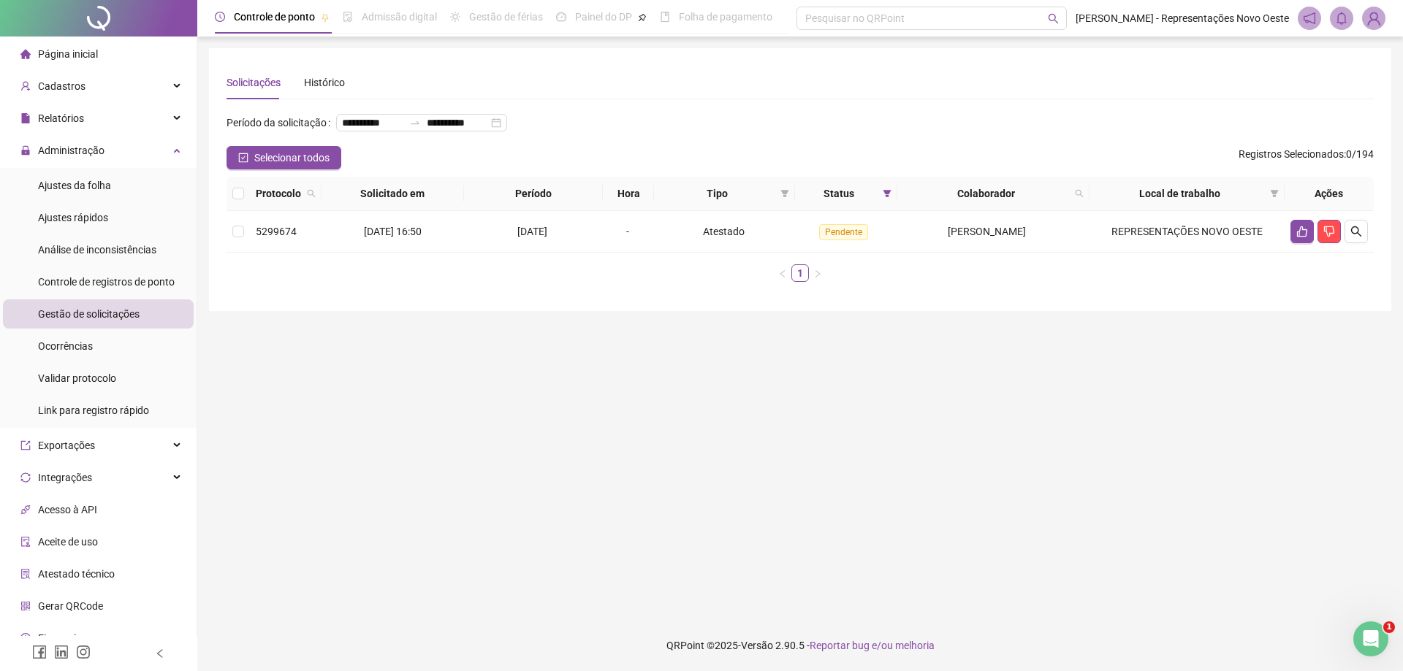
click at [64, 304] on div "Gestão de solicitações" at bounding box center [89, 313] width 102 height 29
click at [120, 54] on li "Página inicial" at bounding box center [98, 53] width 191 height 29
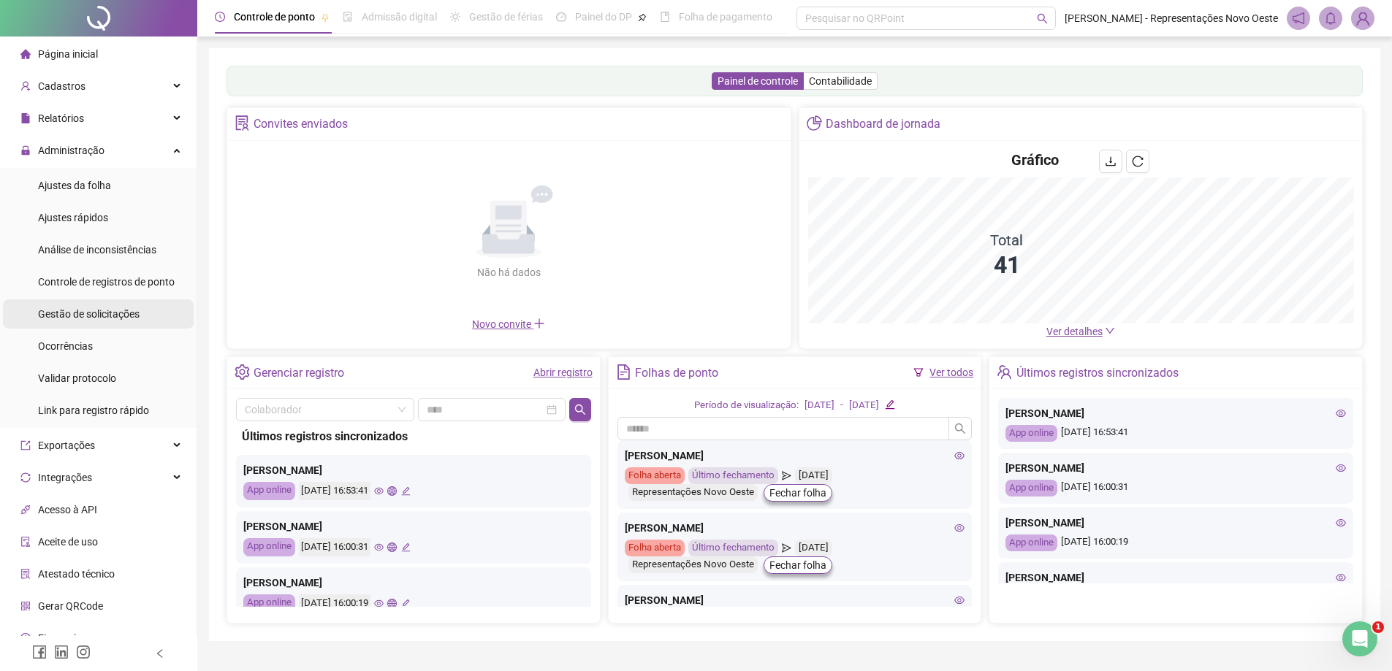
click at [89, 302] on div "Gestão de solicitações" at bounding box center [89, 313] width 102 height 29
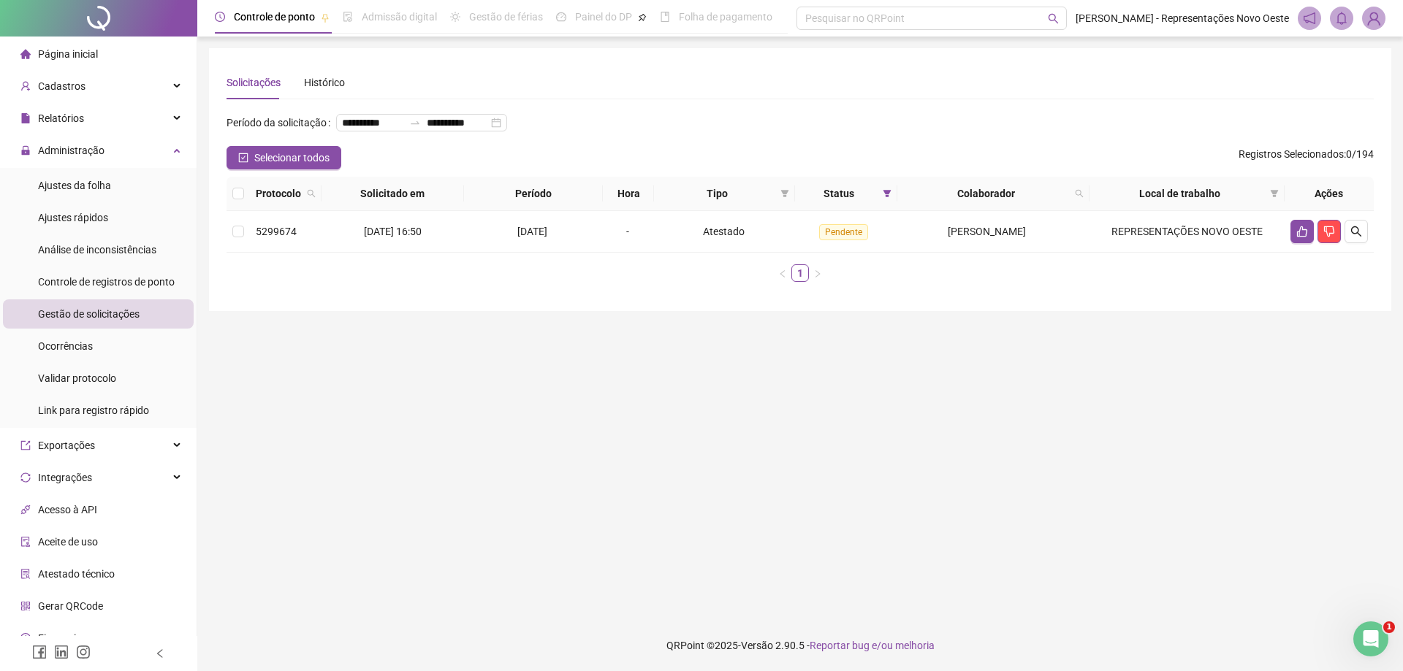
click at [100, 56] on li "Página inicial" at bounding box center [98, 53] width 191 height 29
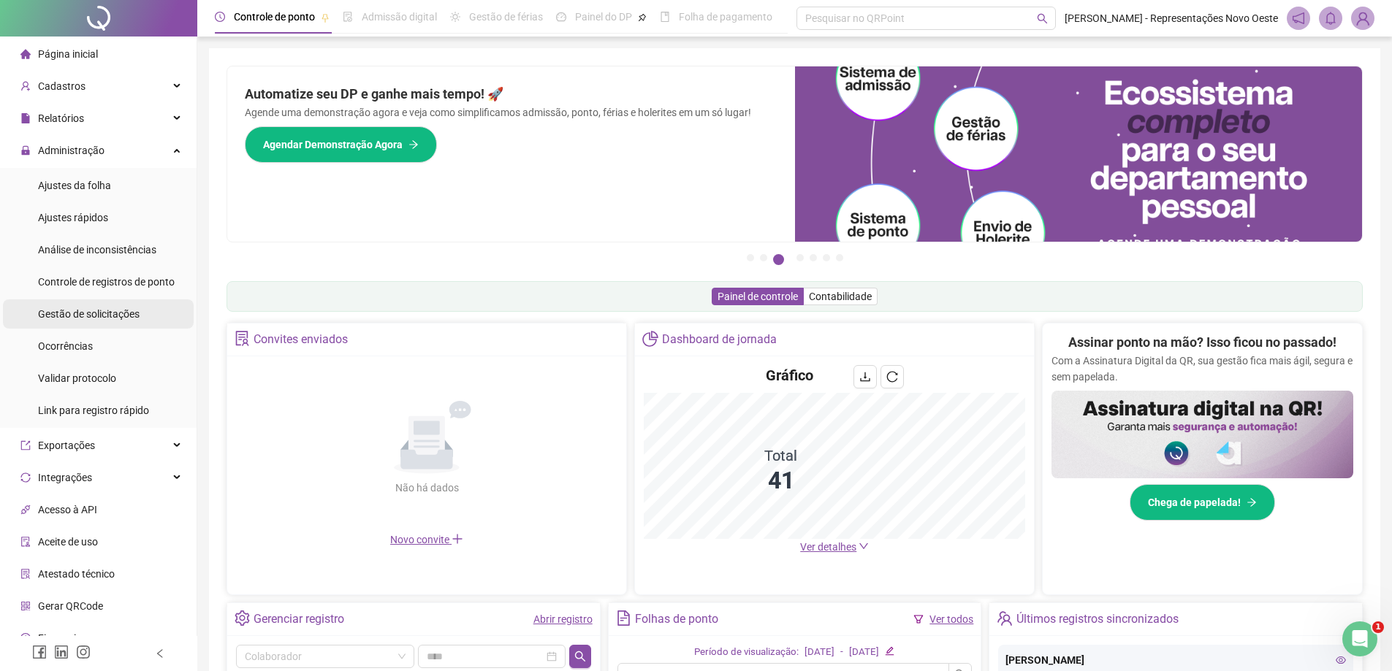
click at [83, 315] on span "Gestão de solicitações" at bounding box center [89, 314] width 102 height 12
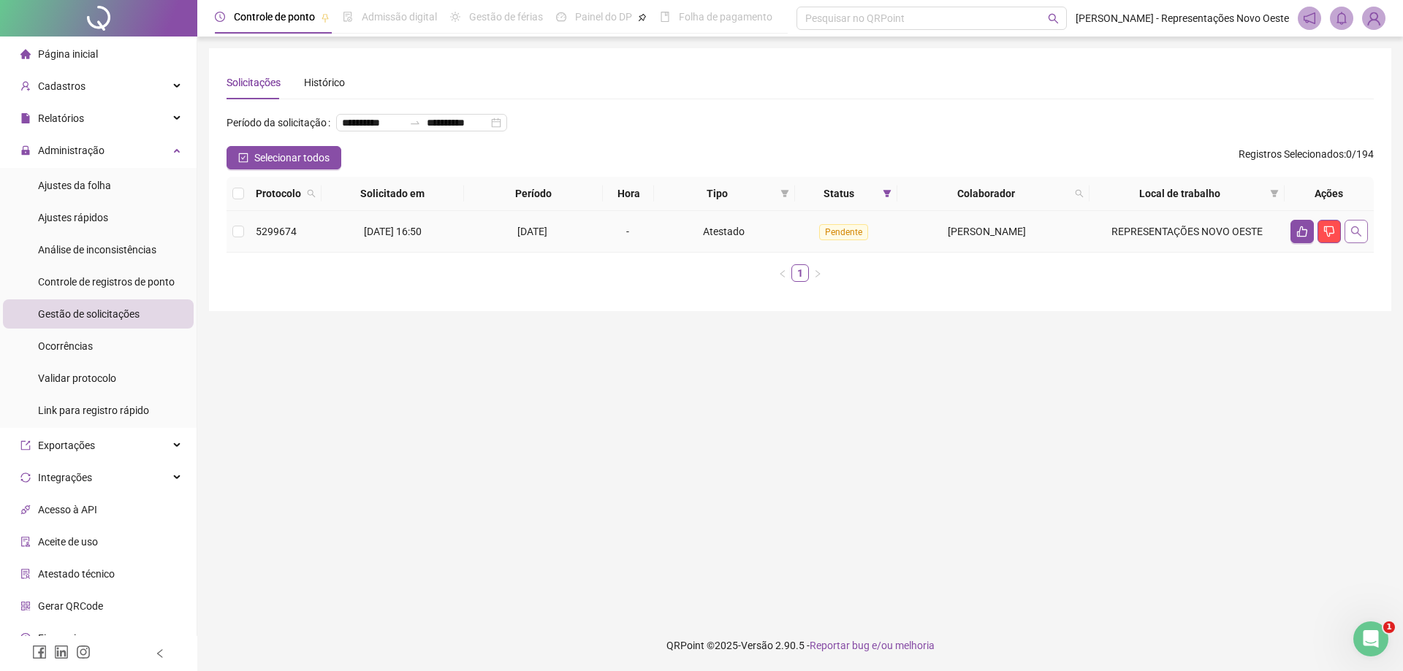
click at [1357, 237] on icon "search" at bounding box center [1356, 231] width 10 height 10
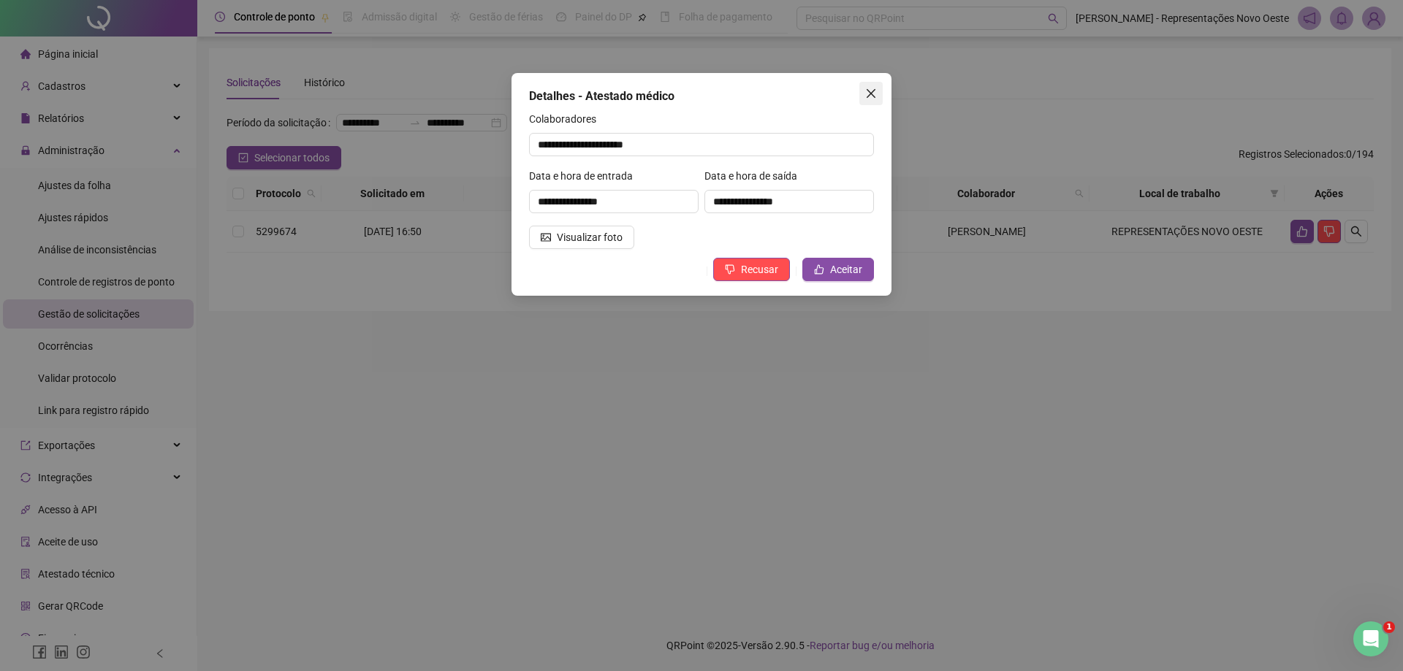
click at [870, 91] on icon "close" at bounding box center [871, 94] width 12 height 12
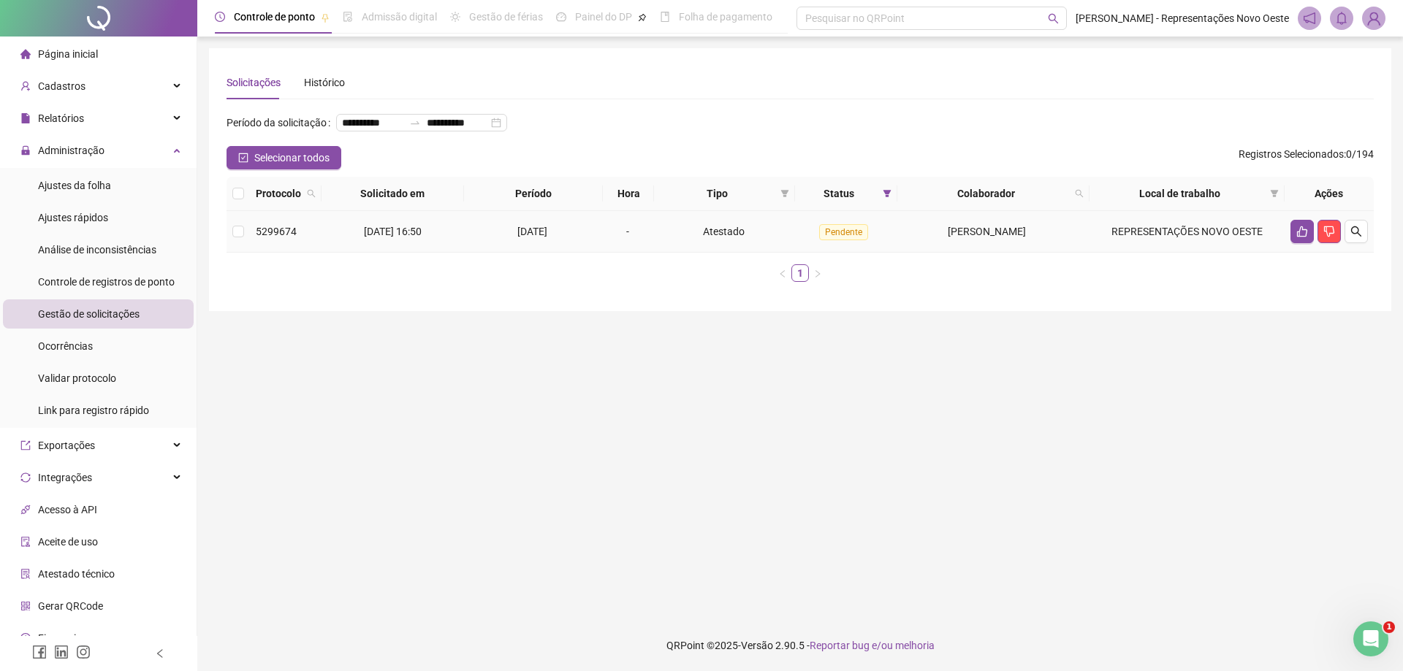
click at [232, 253] on td at bounding box center [237, 232] width 23 height 42
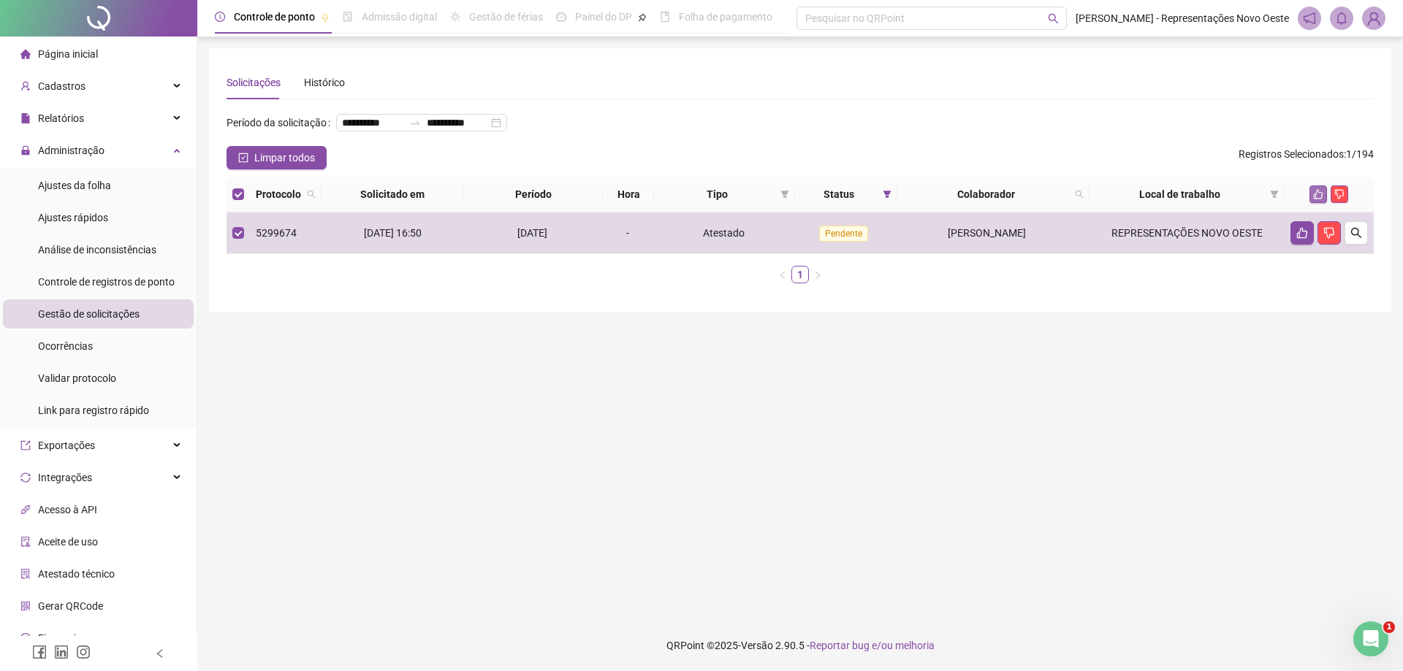
click at [1316, 199] on icon "like" at bounding box center [1318, 194] width 10 height 10
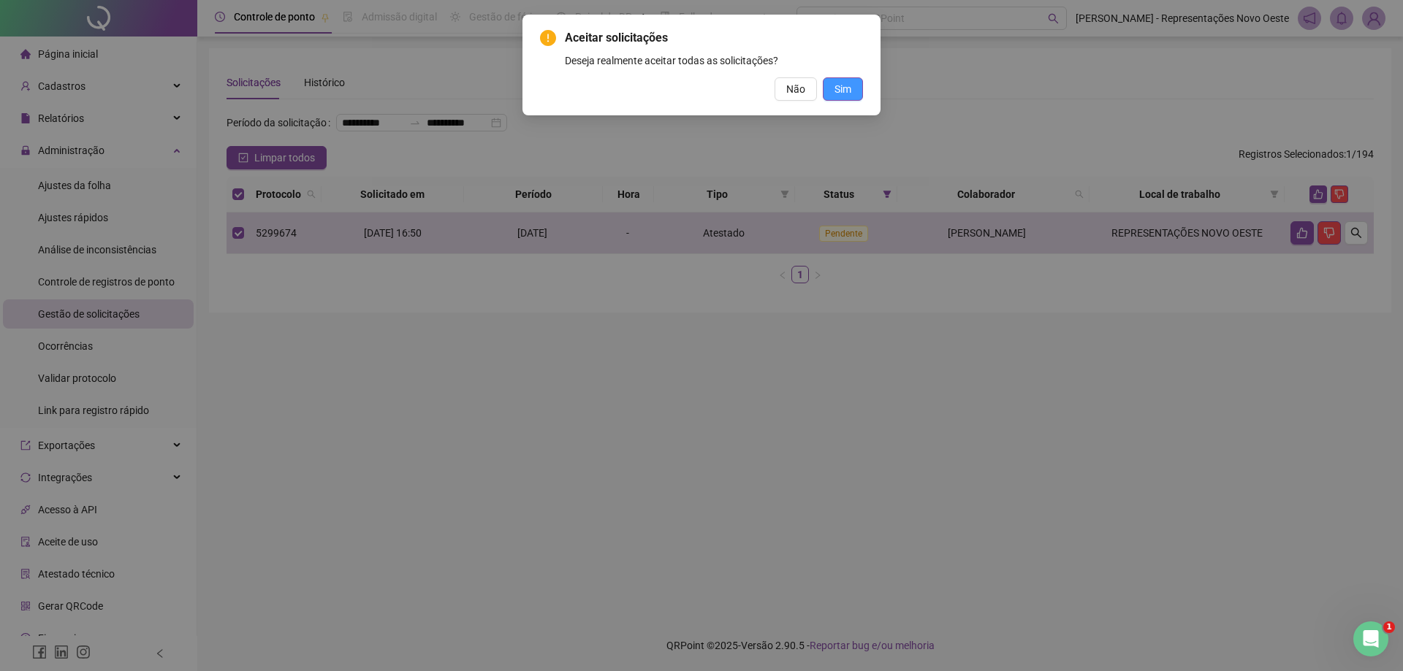
click at [857, 87] on button "Sim" at bounding box center [843, 88] width 40 height 23
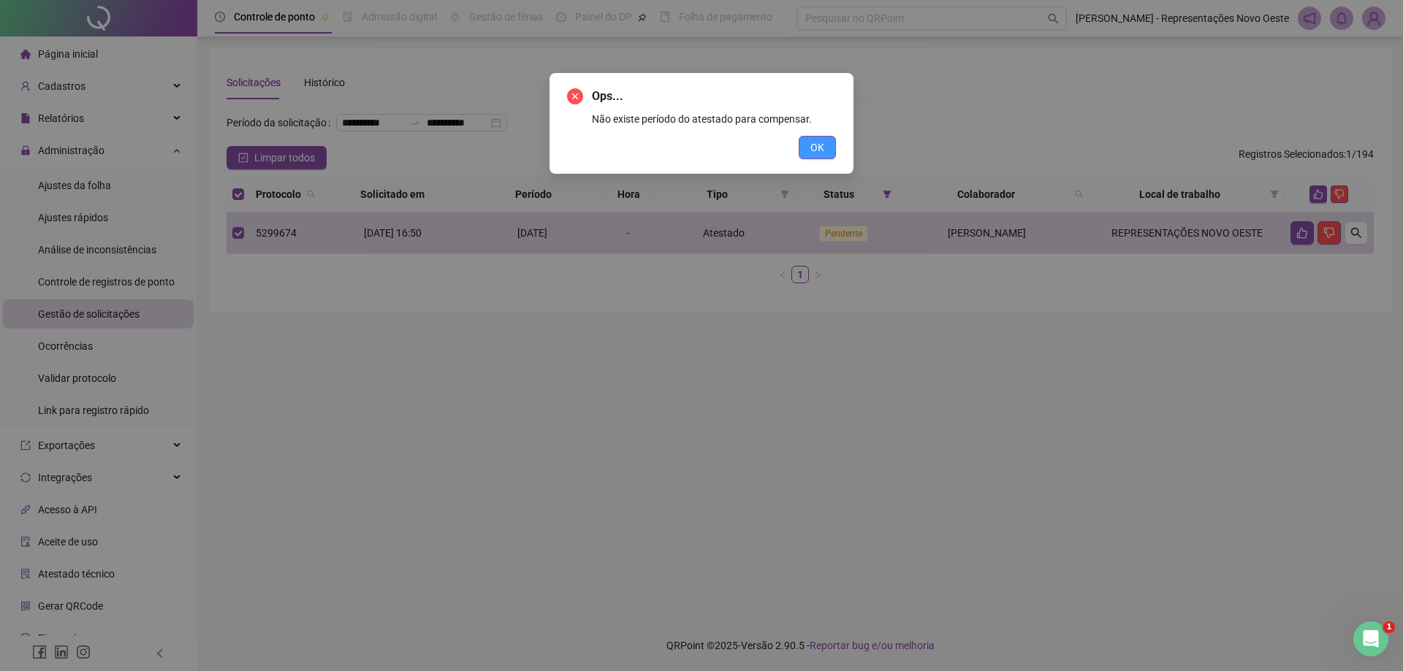
click at [826, 142] on button "OK" at bounding box center [816, 147] width 37 height 23
